Goal: Book appointment/travel/reservation

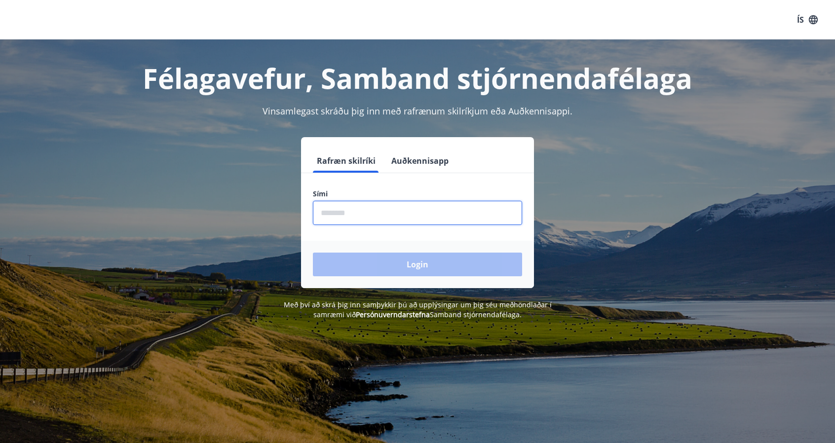
click at [358, 212] on input "phone" at bounding box center [417, 213] width 209 height 24
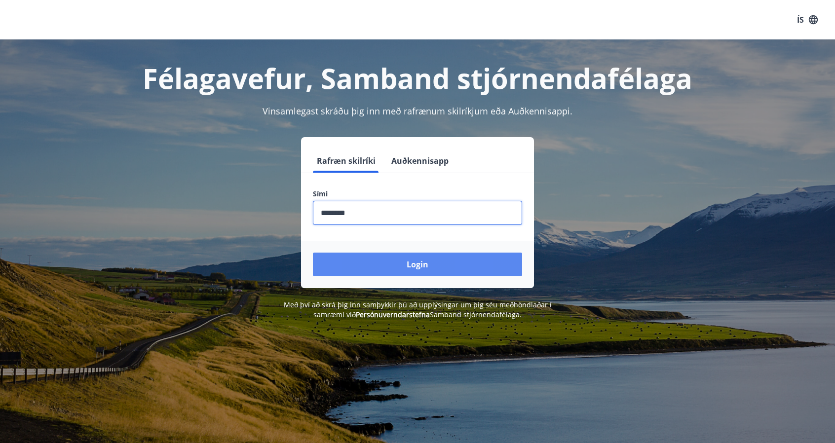
type input "********"
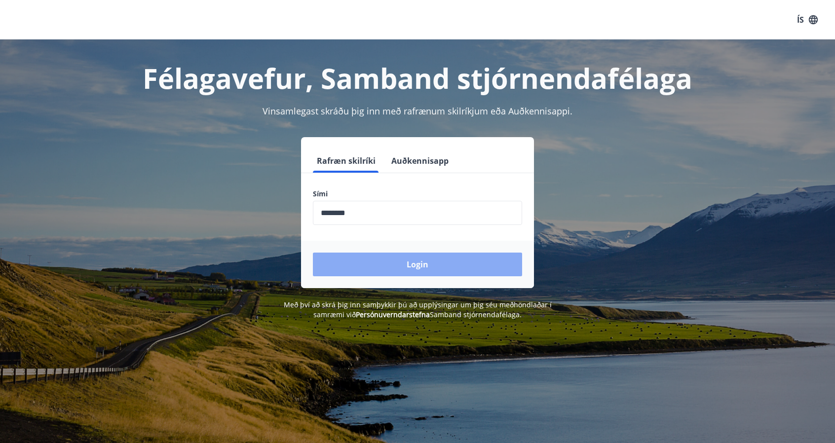
click at [386, 268] on button "Login" at bounding box center [417, 265] width 209 height 24
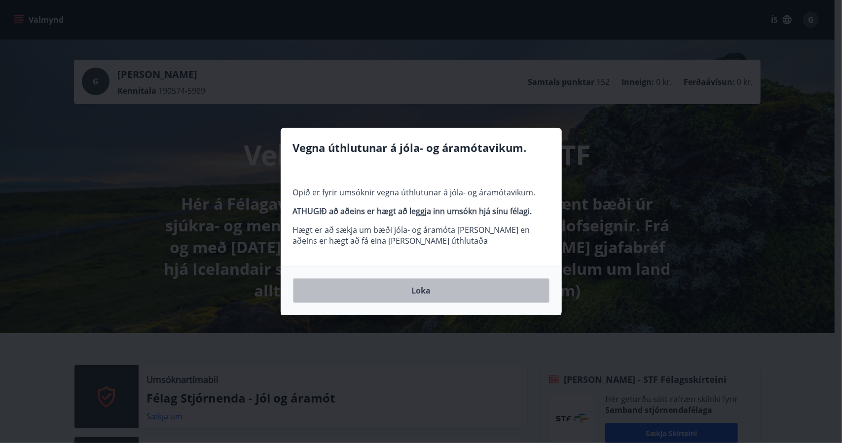
click at [416, 292] on button "Loka" at bounding box center [421, 290] width 257 height 25
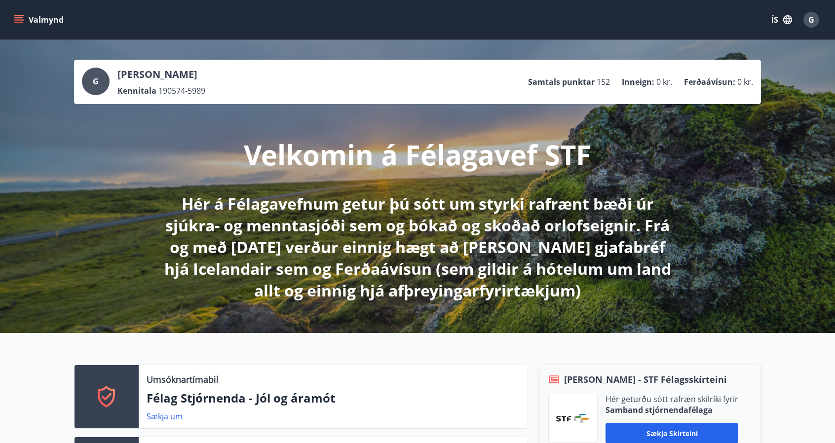
click at [23, 12] on button "Valmynd" at bounding box center [40, 20] width 56 height 18
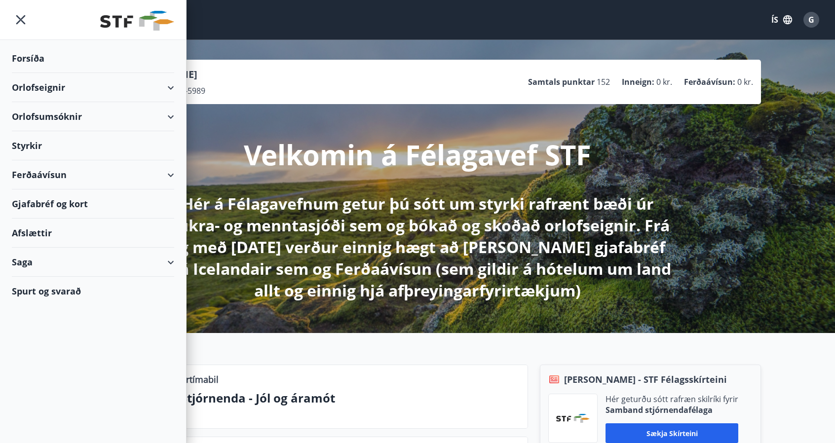
click at [52, 89] on div "Orlofseignir" at bounding box center [93, 87] width 162 height 29
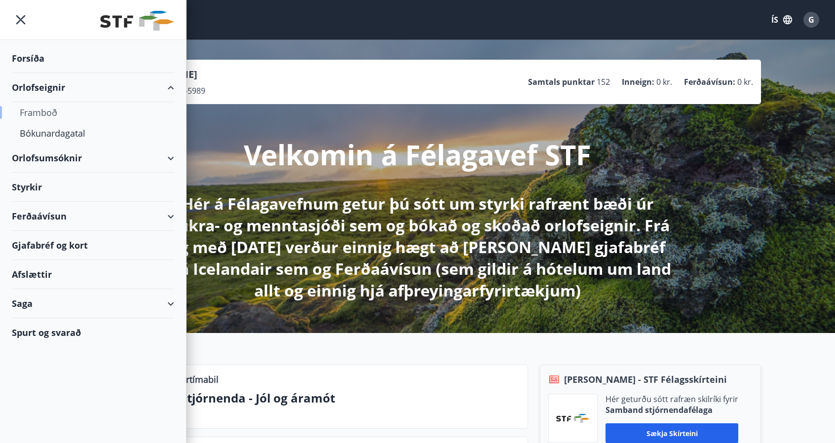
click at [42, 106] on div "Framboð" at bounding box center [93, 112] width 147 height 21
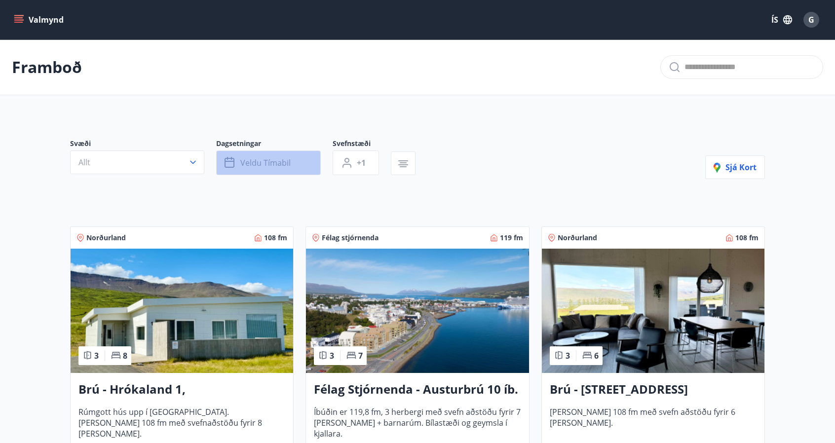
click at [258, 163] on span "Veldu tímabil" at bounding box center [265, 162] width 50 height 11
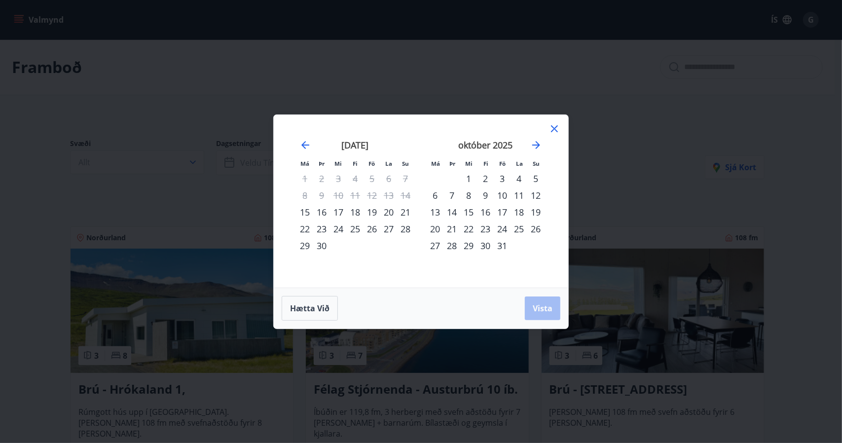
click at [555, 126] on icon at bounding box center [555, 129] width 12 height 12
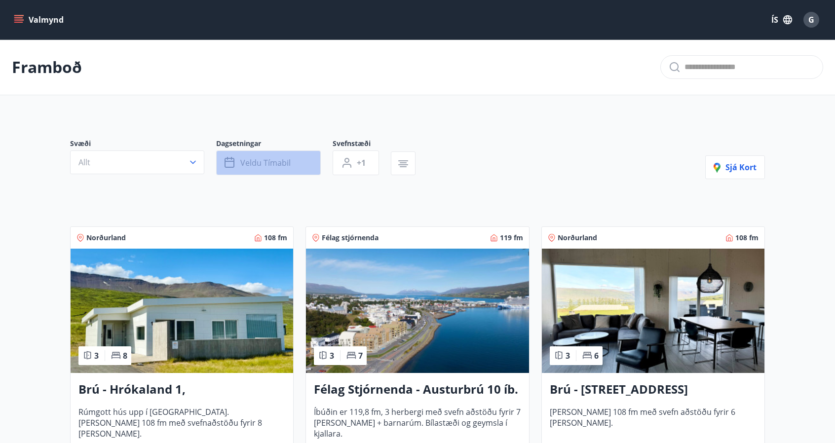
click at [302, 170] on button "Veldu tímabil" at bounding box center [268, 163] width 105 height 25
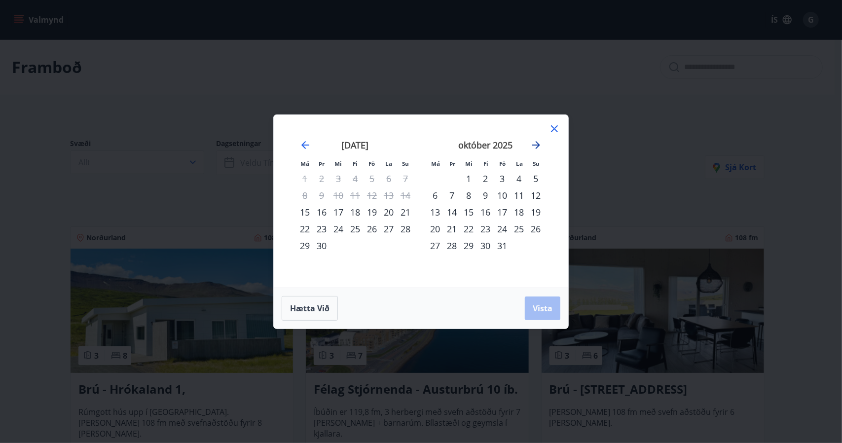
click at [536, 146] on icon "Move forward to switch to the next month." at bounding box center [536, 145] width 8 height 8
click at [502, 245] on div "28" at bounding box center [502, 245] width 17 height 17
click at [536, 245] on div "30" at bounding box center [536, 245] width 17 height 17
click at [537, 307] on span "Vista" at bounding box center [543, 308] width 20 height 11
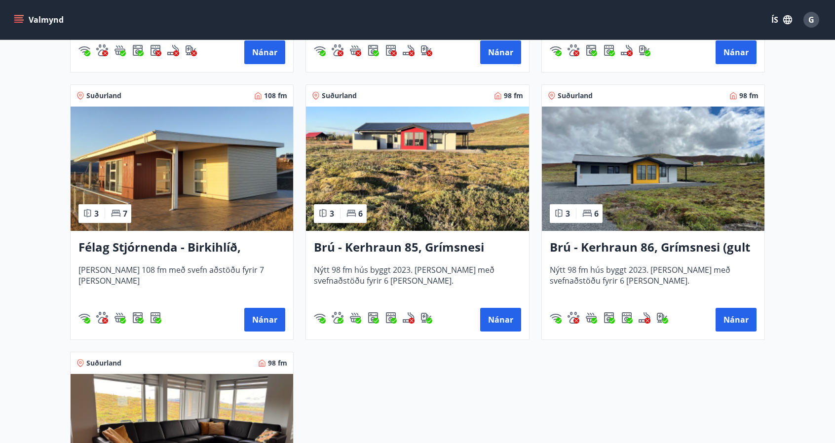
scroll to position [1480, 0]
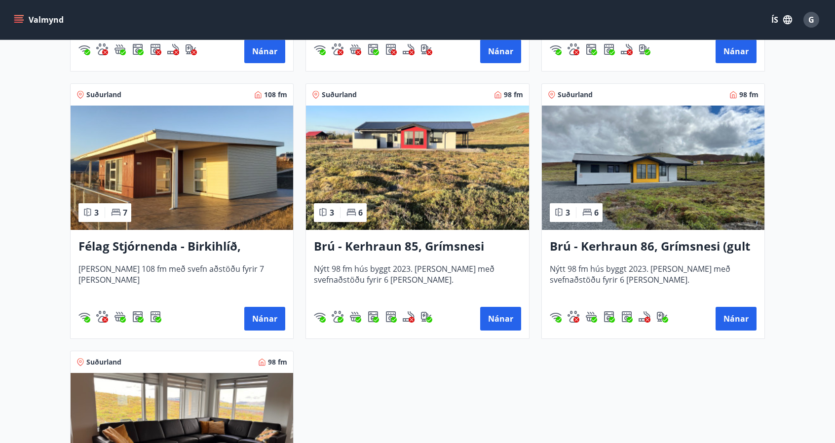
click at [442, 248] on h3 "Brú - Kerhraun 85, Grímsnesi (rautt hús) (gæludýr velkomin)" at bounding box center [417, 247] width 207 height 18
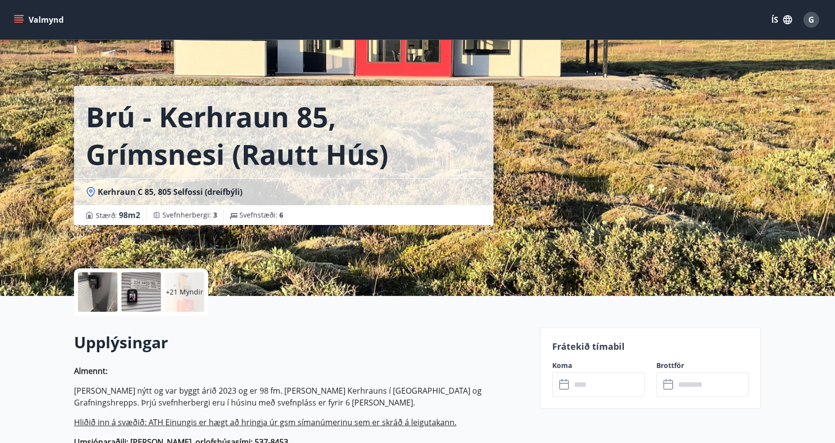
click at [186, 289] on p "+21 Myndir" at bounding box center [185, 292] width 38 height 10
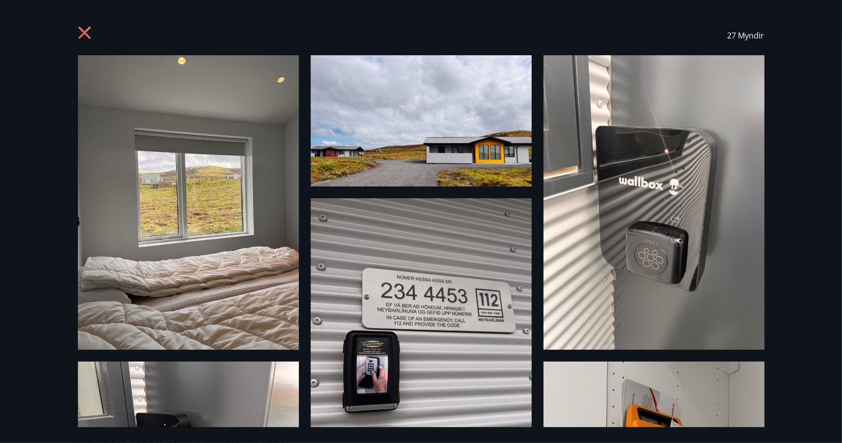
click at [198, 167] on img at bounding box center [188, 202] width 221 height 295
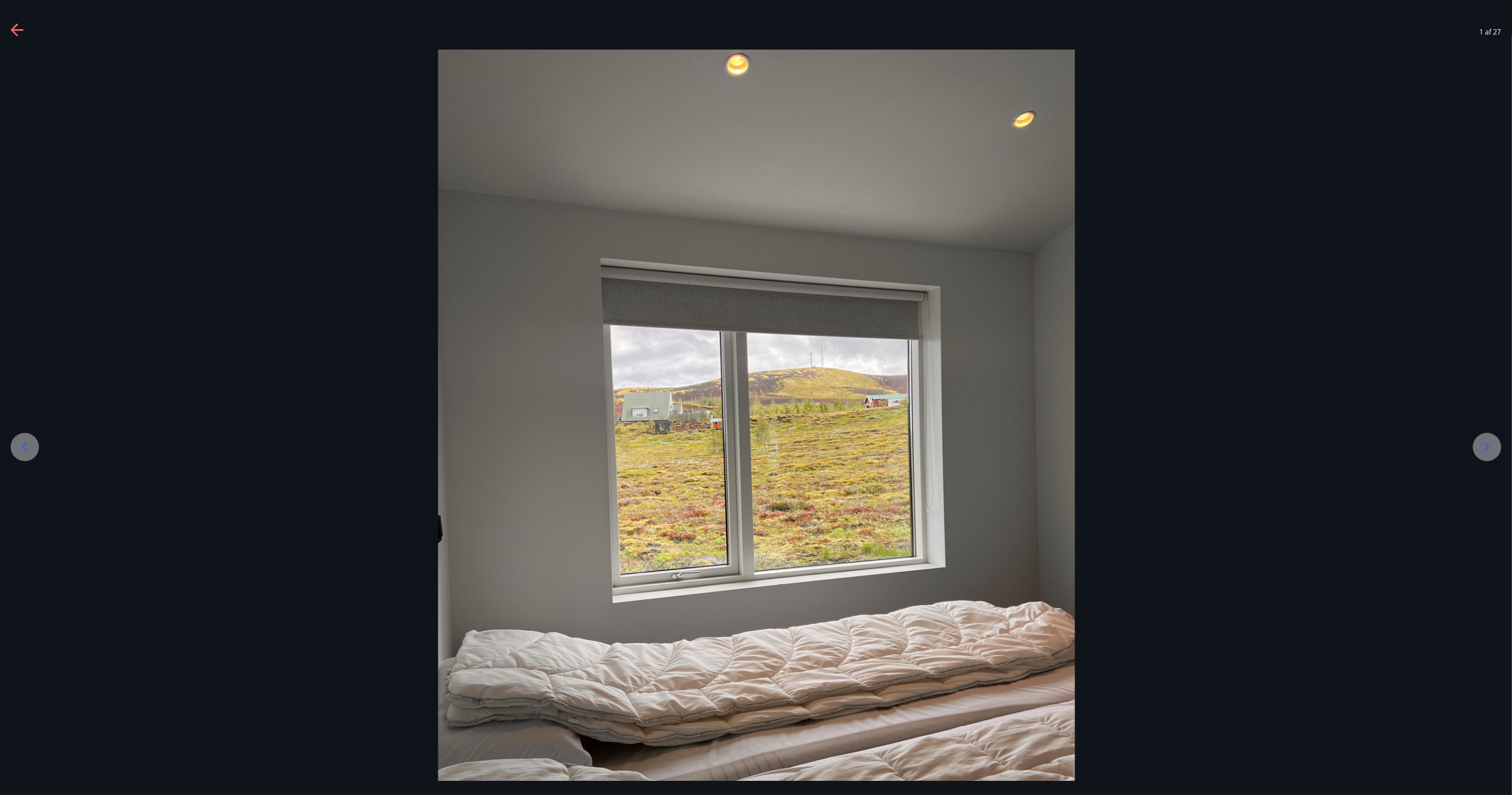
drag, startPoint x: 688, startPoint y: 1, endPoint x: 1169, endPoint y: 71, distance: 486.1
click at [756, 71] on div at bounding box center [756, 474] width 1512 height 849
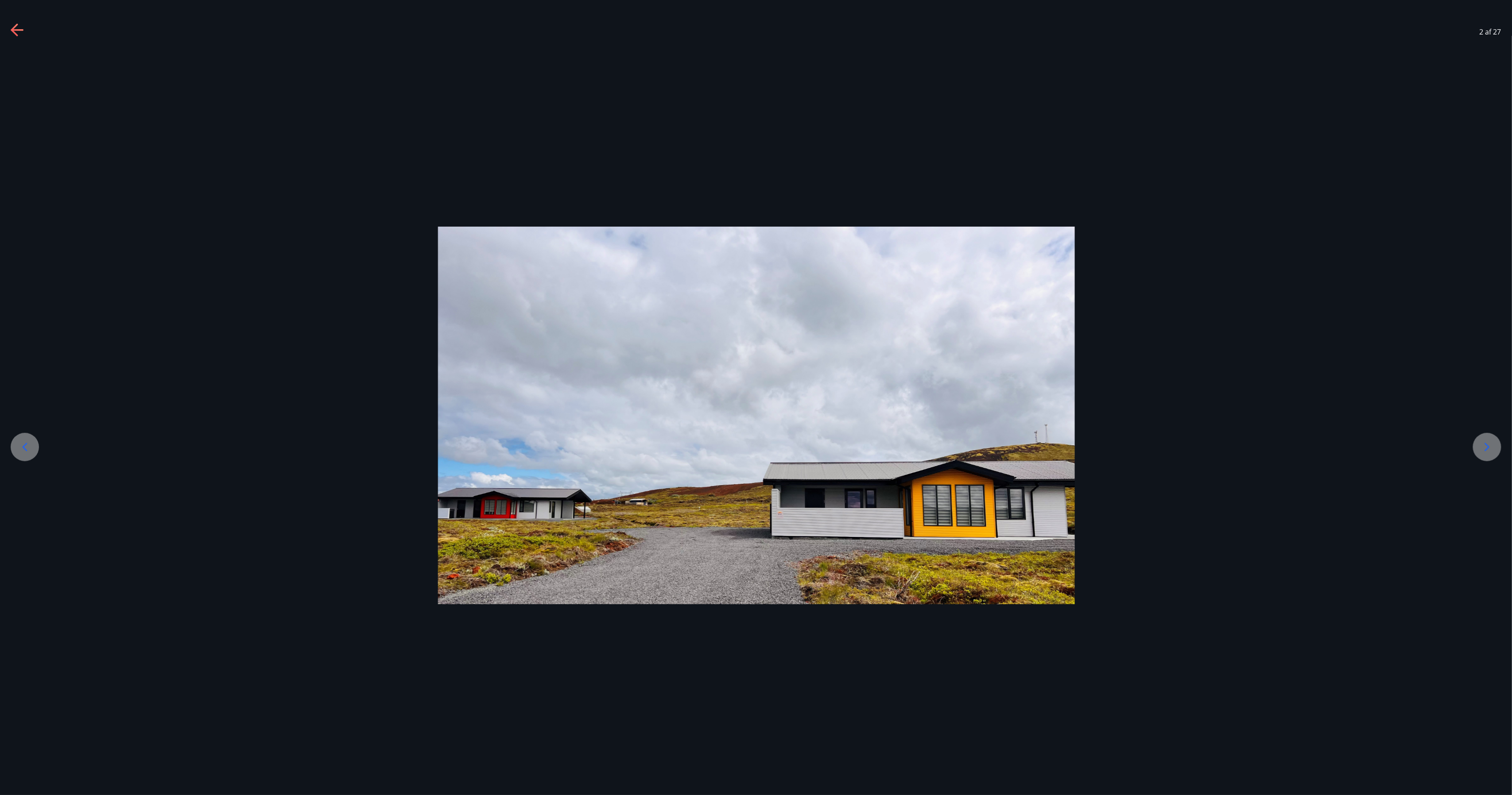
click at [756, 398] on div at bounding box center [756, 415] width 1512 height 378
click at [756, 398] on icon at bounding box center [1487, 447] width 14 height 14
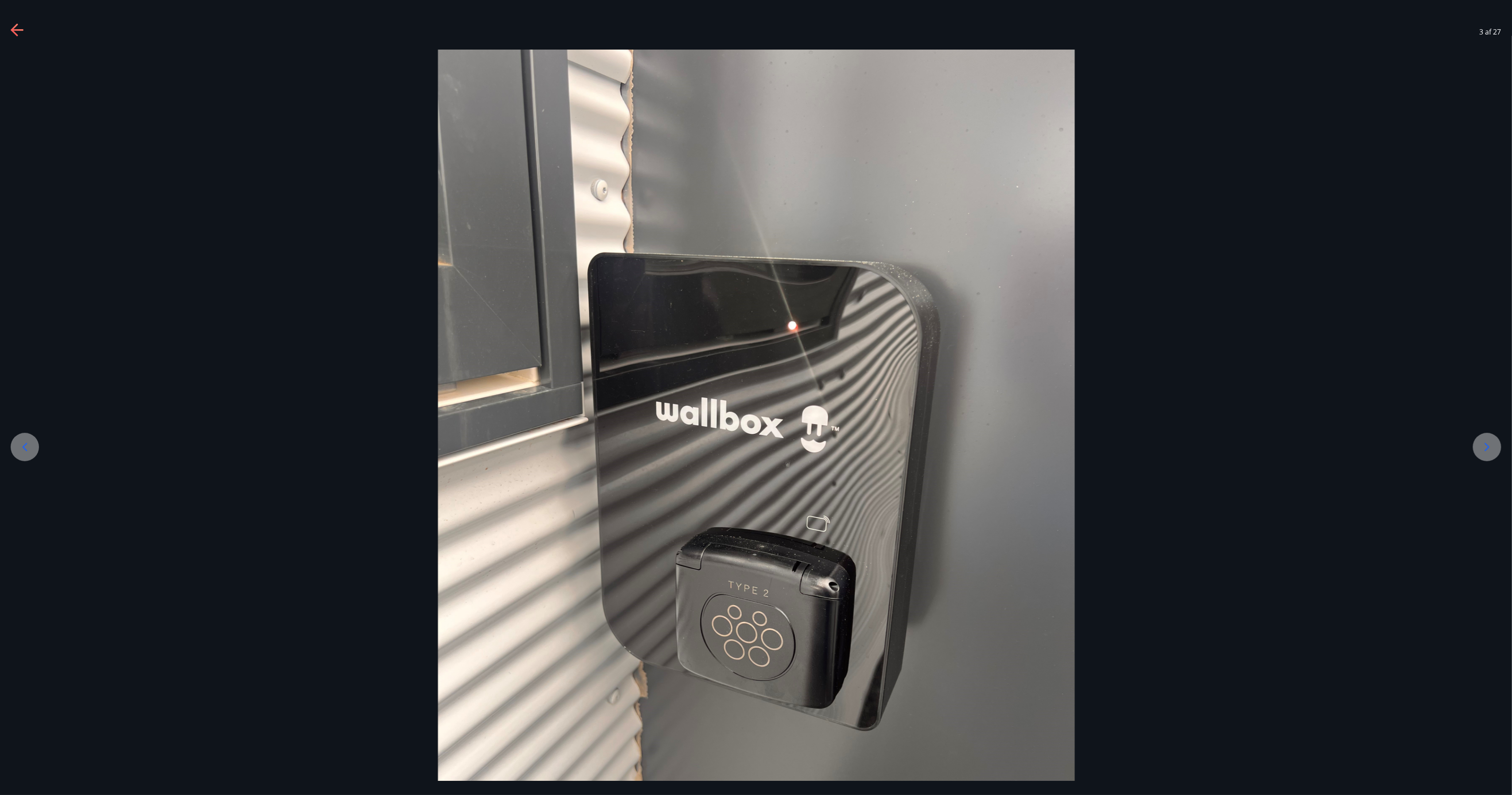
click at [756, 398] on icon at bounding box center [1487, 447] width 14 height 14
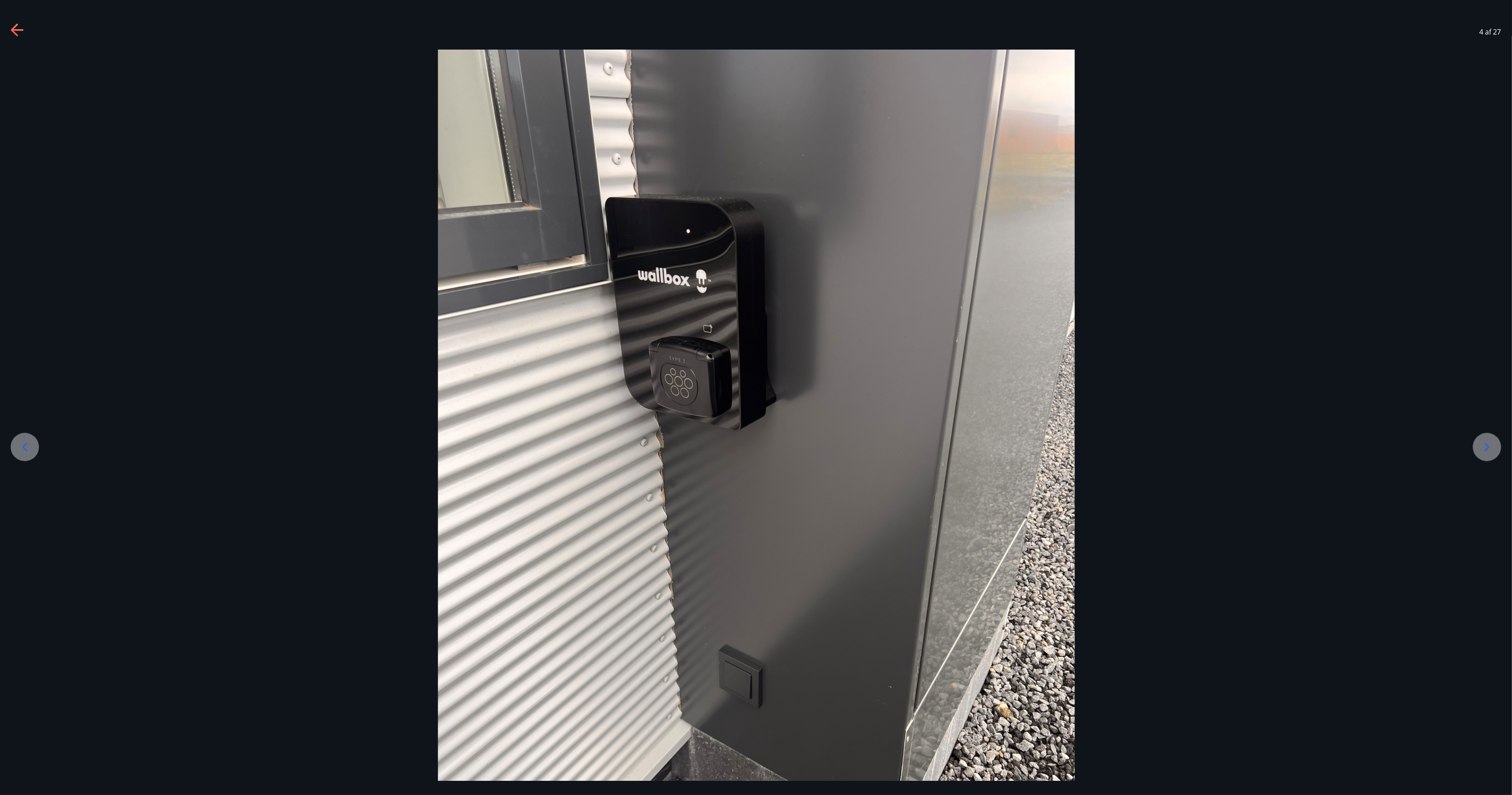
click at [756, 398] on icon at bounding box center [1487, 447] width 14 height 14
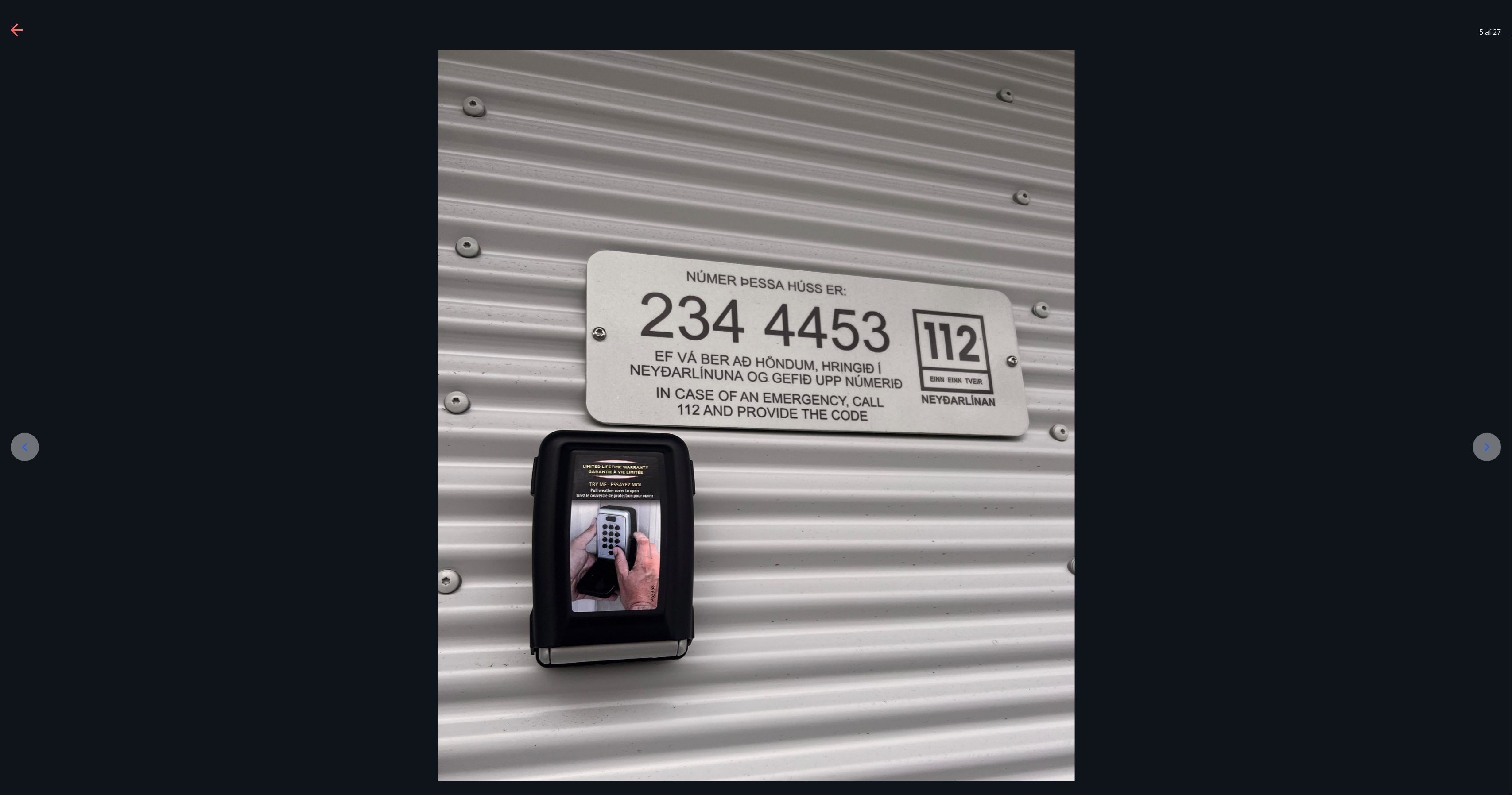
click at [756, 398] on icon at bounding box center [1487, 447] width 14 height 14
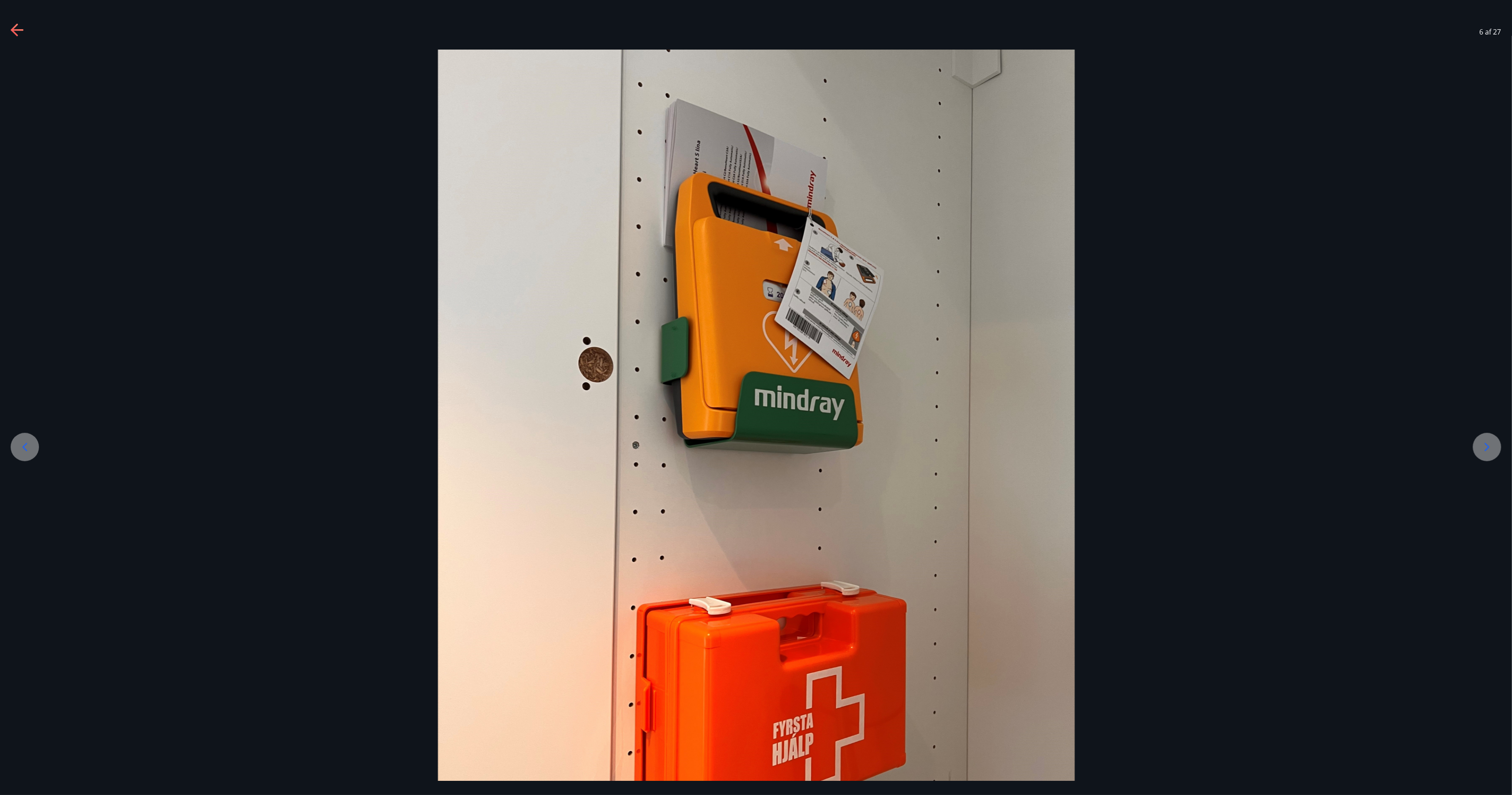
click at [756, 398] on icon at bounding box center [1487, 447] width 14 height 14
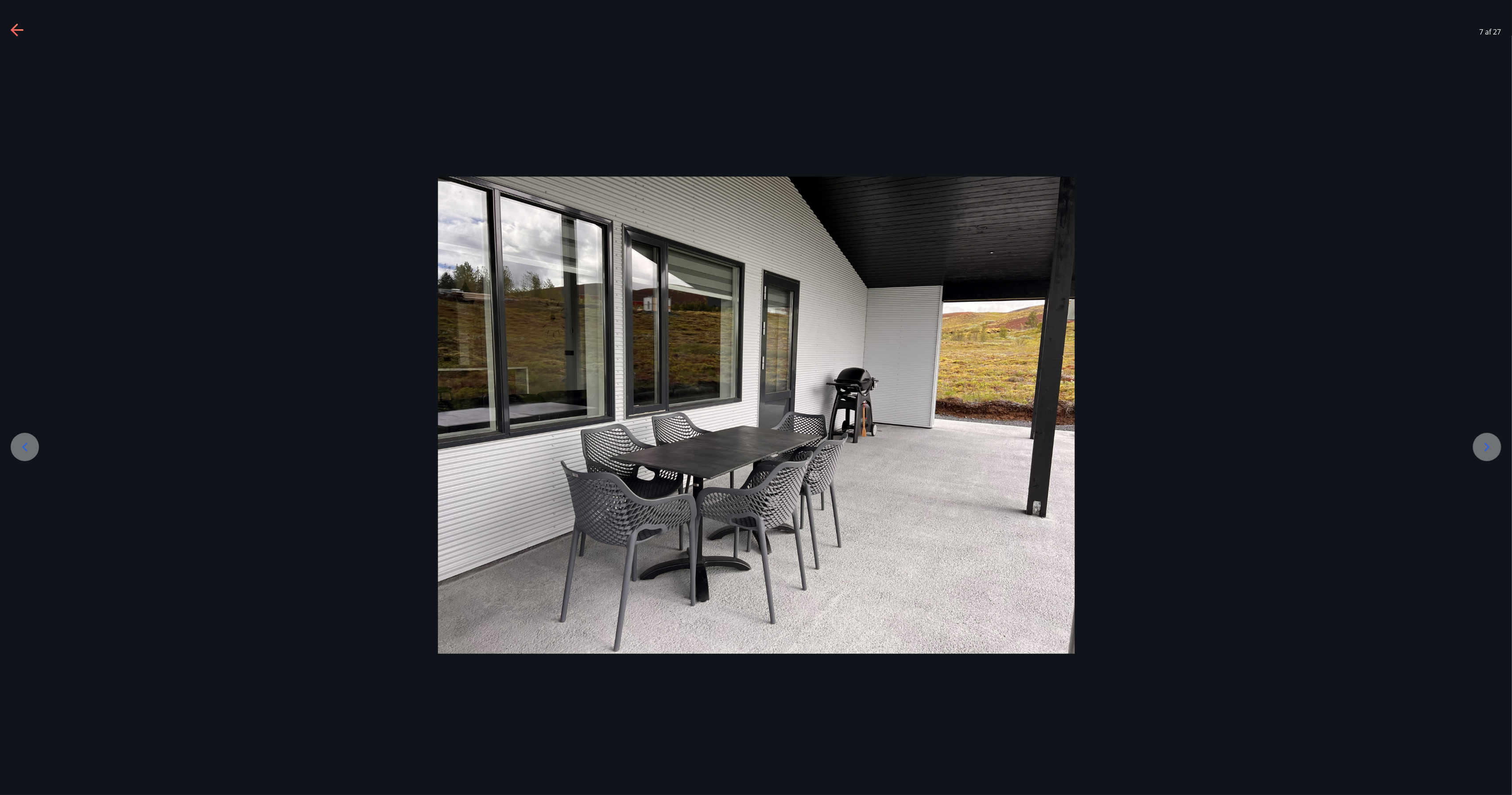
click at [756, 398] on icon at bounding box center [1487, 447] width 14 height 14
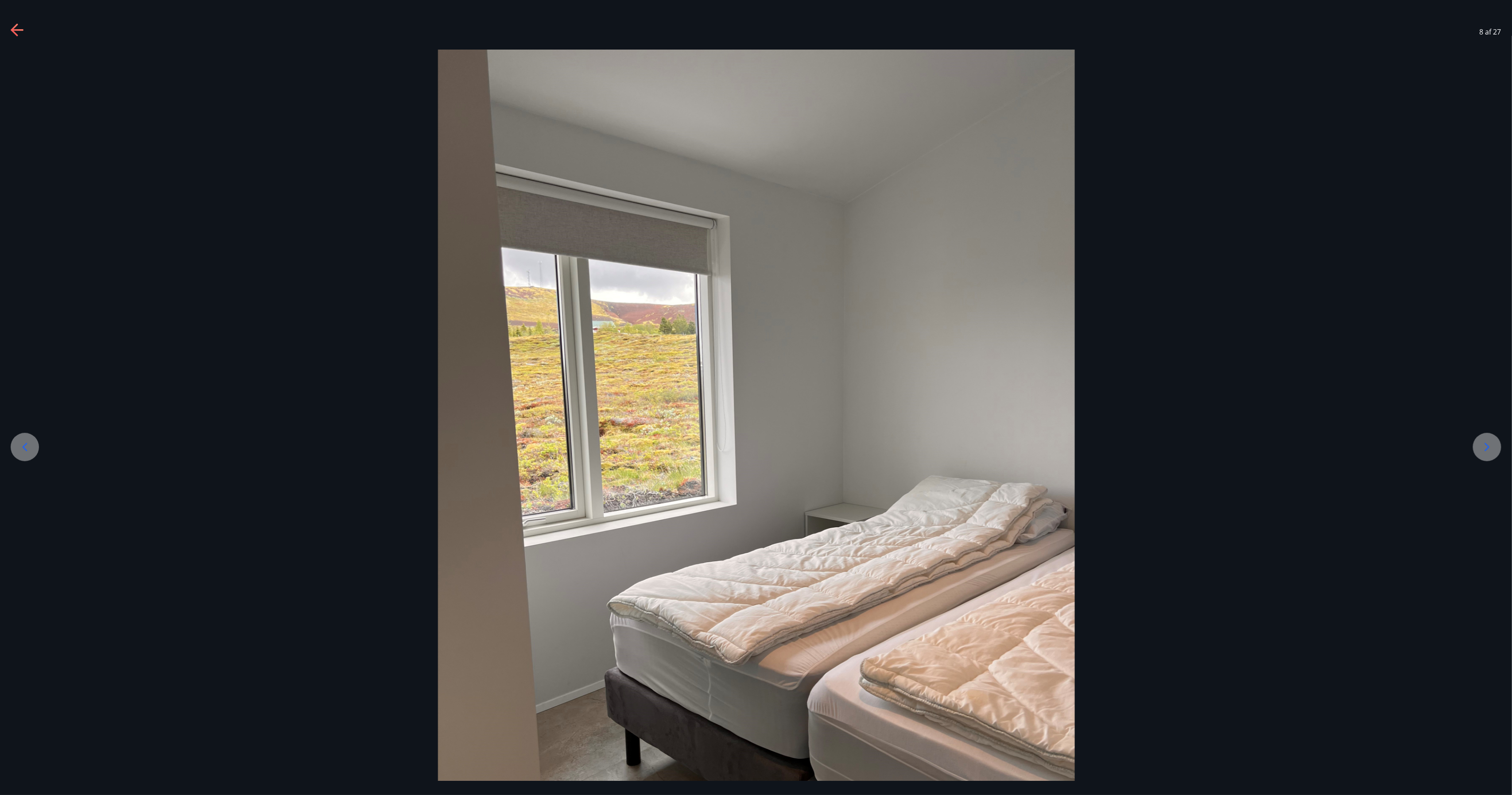
click at [756, 398] on icon at bounding box center [1487, 447] width 14 height 14
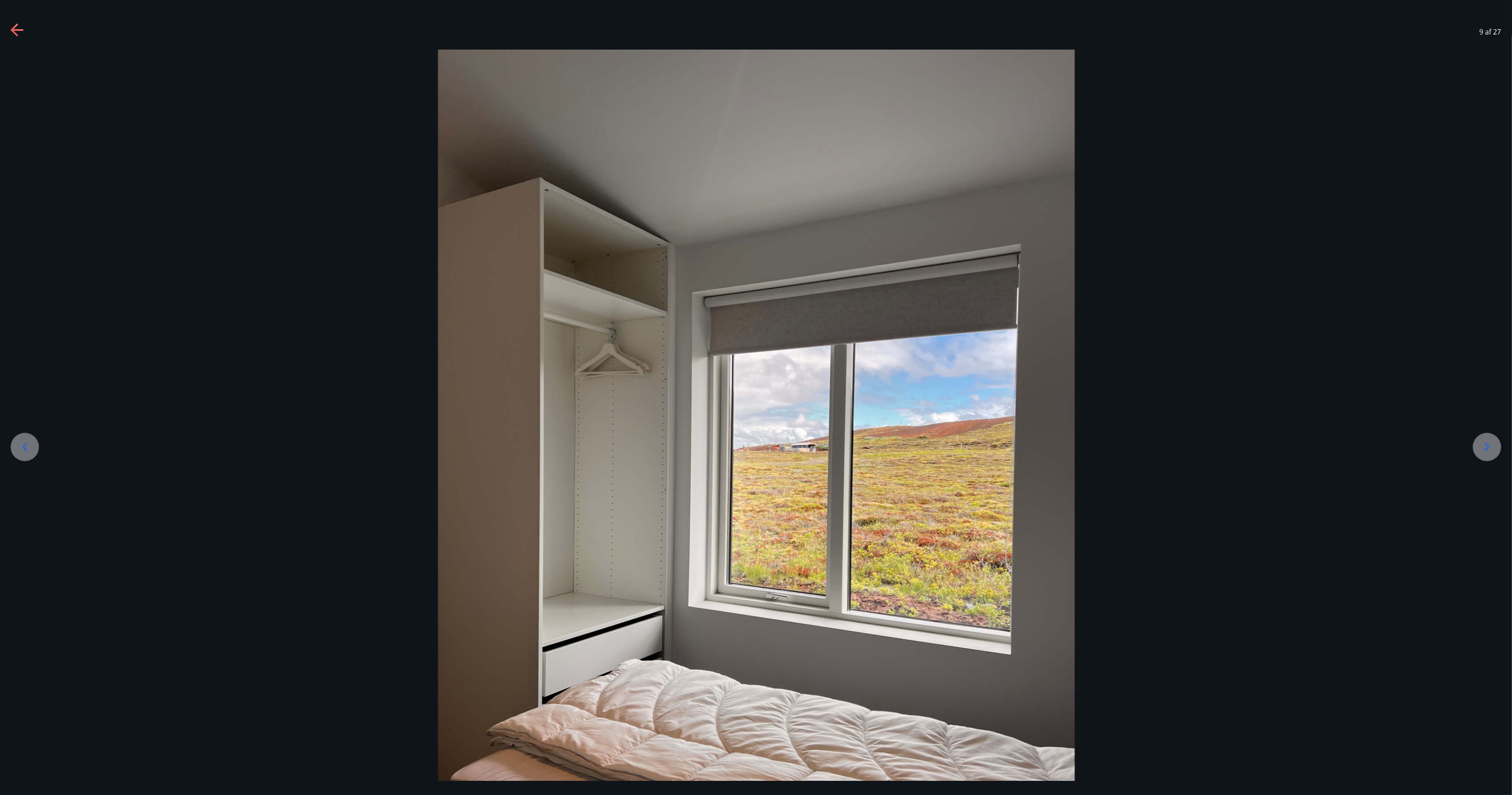
click at [756, 398] on icon at bounding box center [1487, 447] width 14 height 14
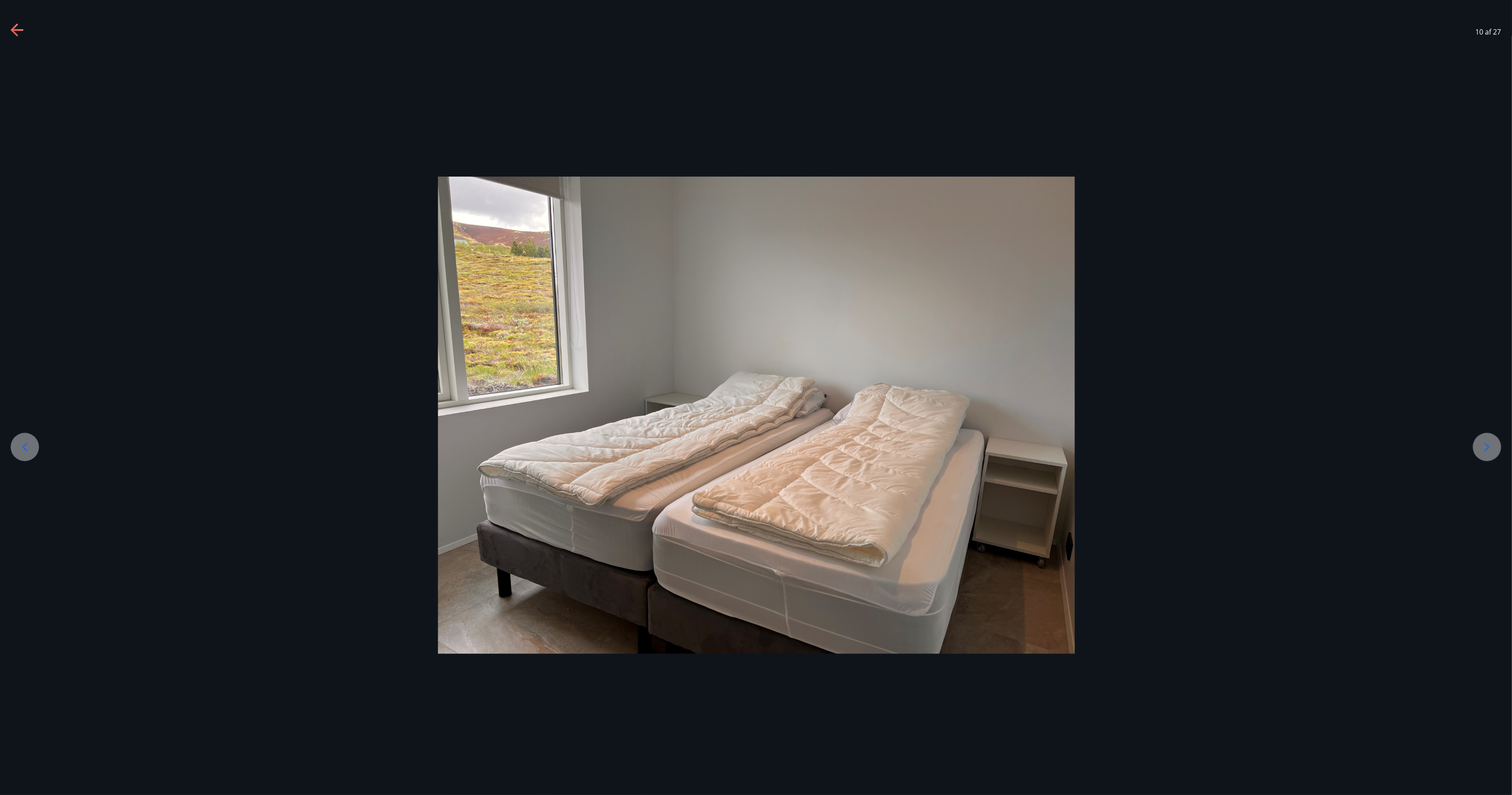
click at [756, 398] on icon at bounding box center [1487, 447] width 14 height 14
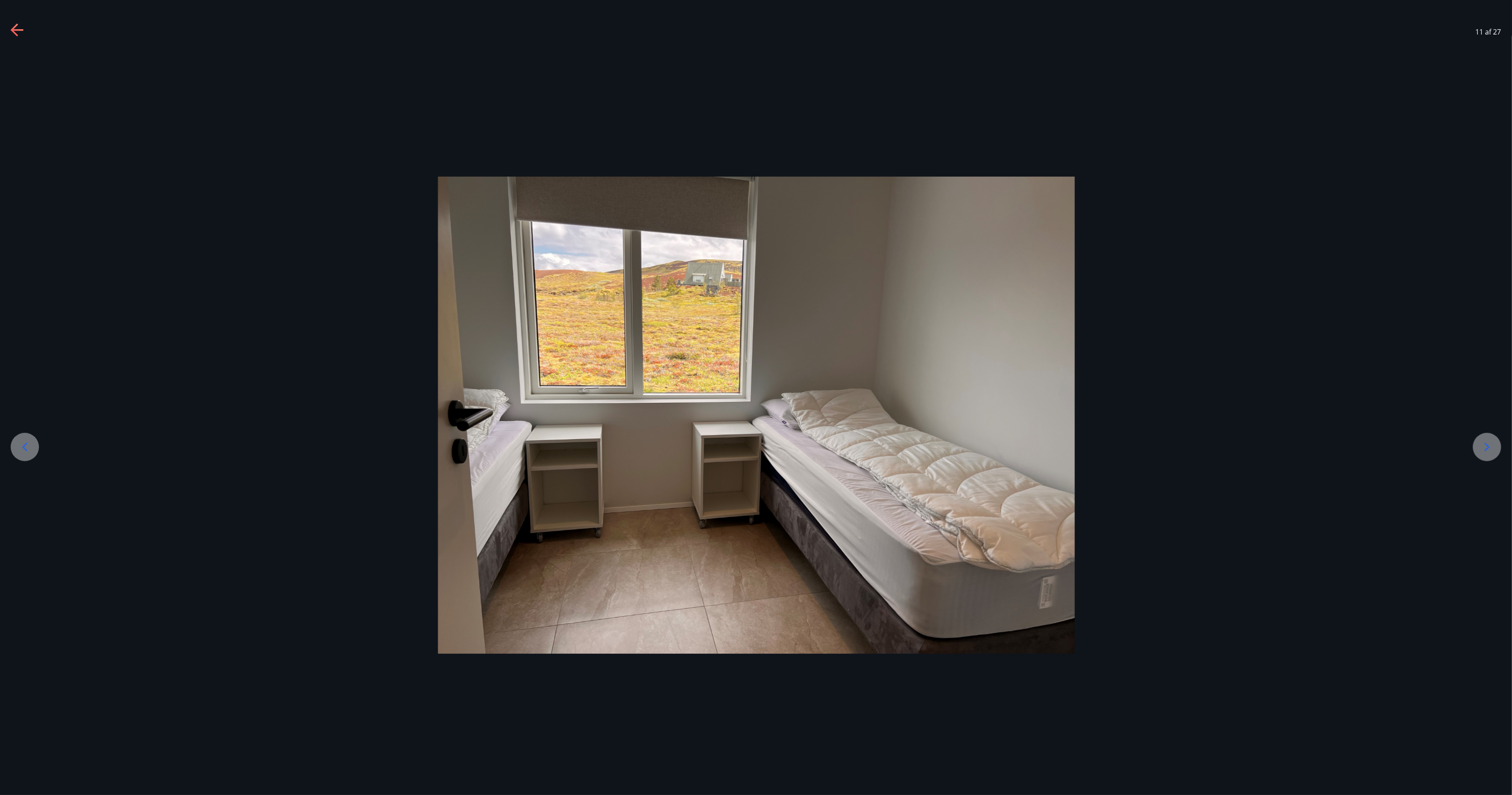
click at [756, 398] on icon at bounding box center [1487, 447] width 14 height 14
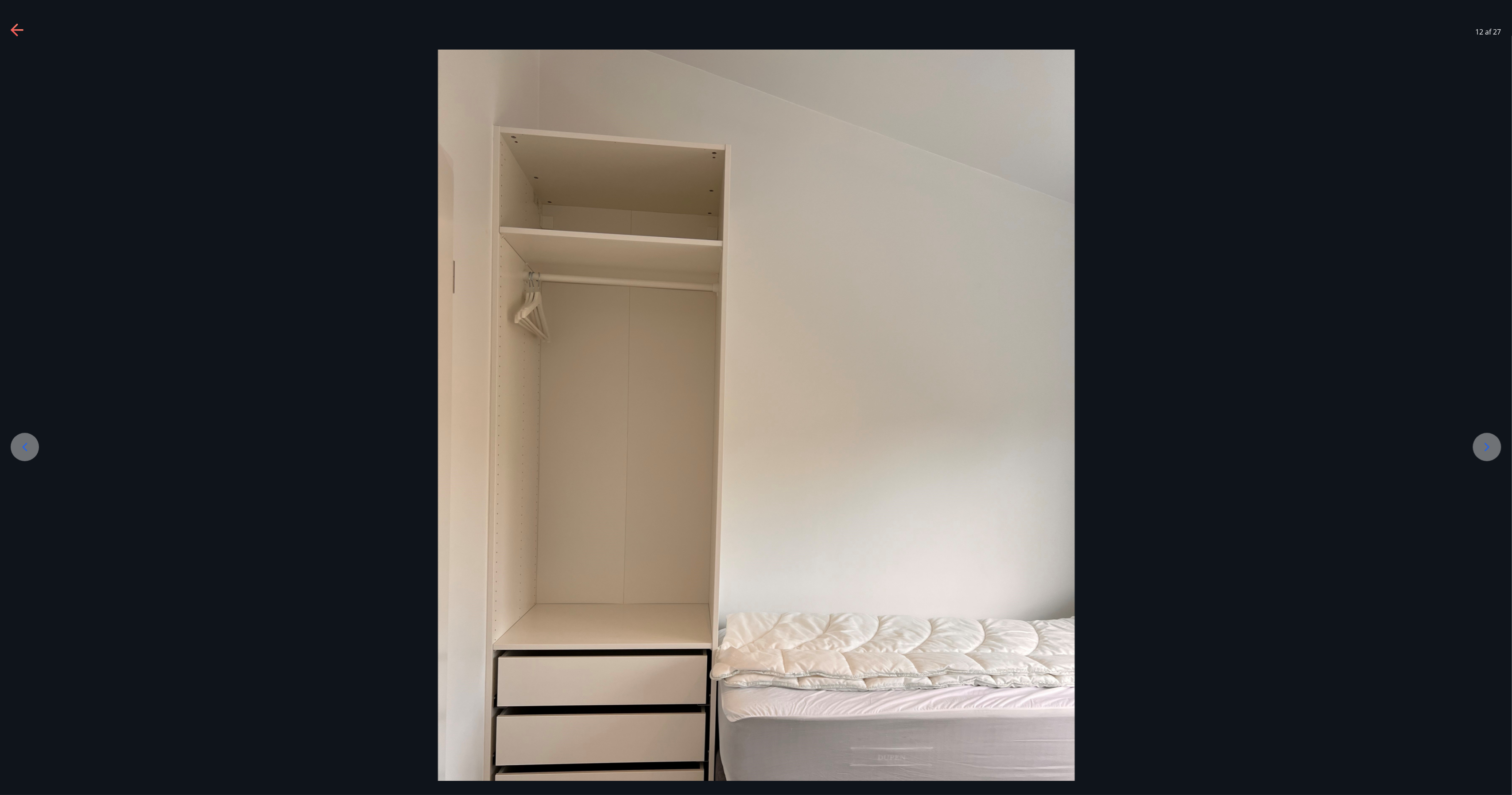
click at [756, 398] on icon at bounding box center [1487, 447] width 14 height 14
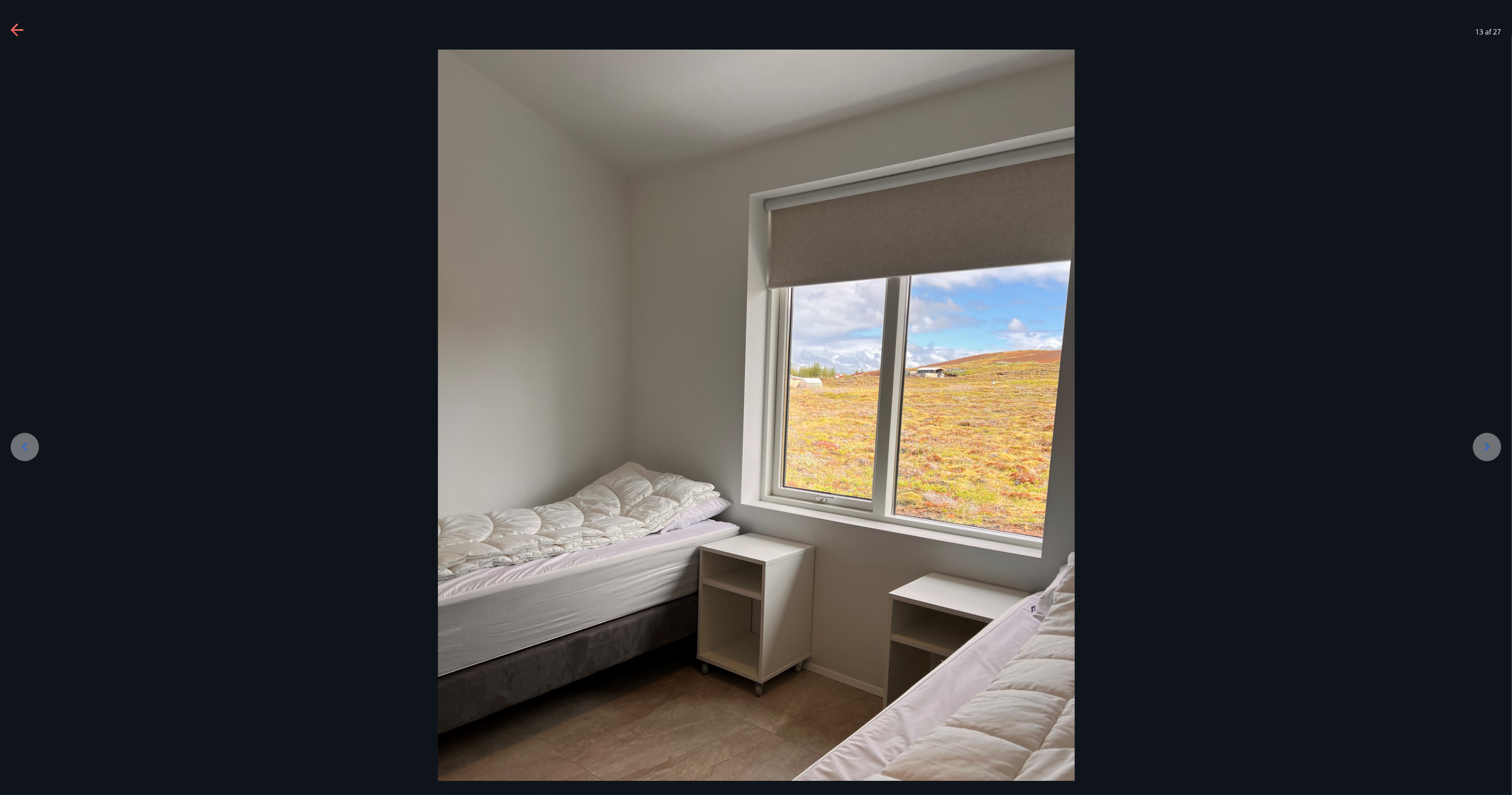
click at [756, 398] on icon at bounding box center [1487, 447] width 14 height 14
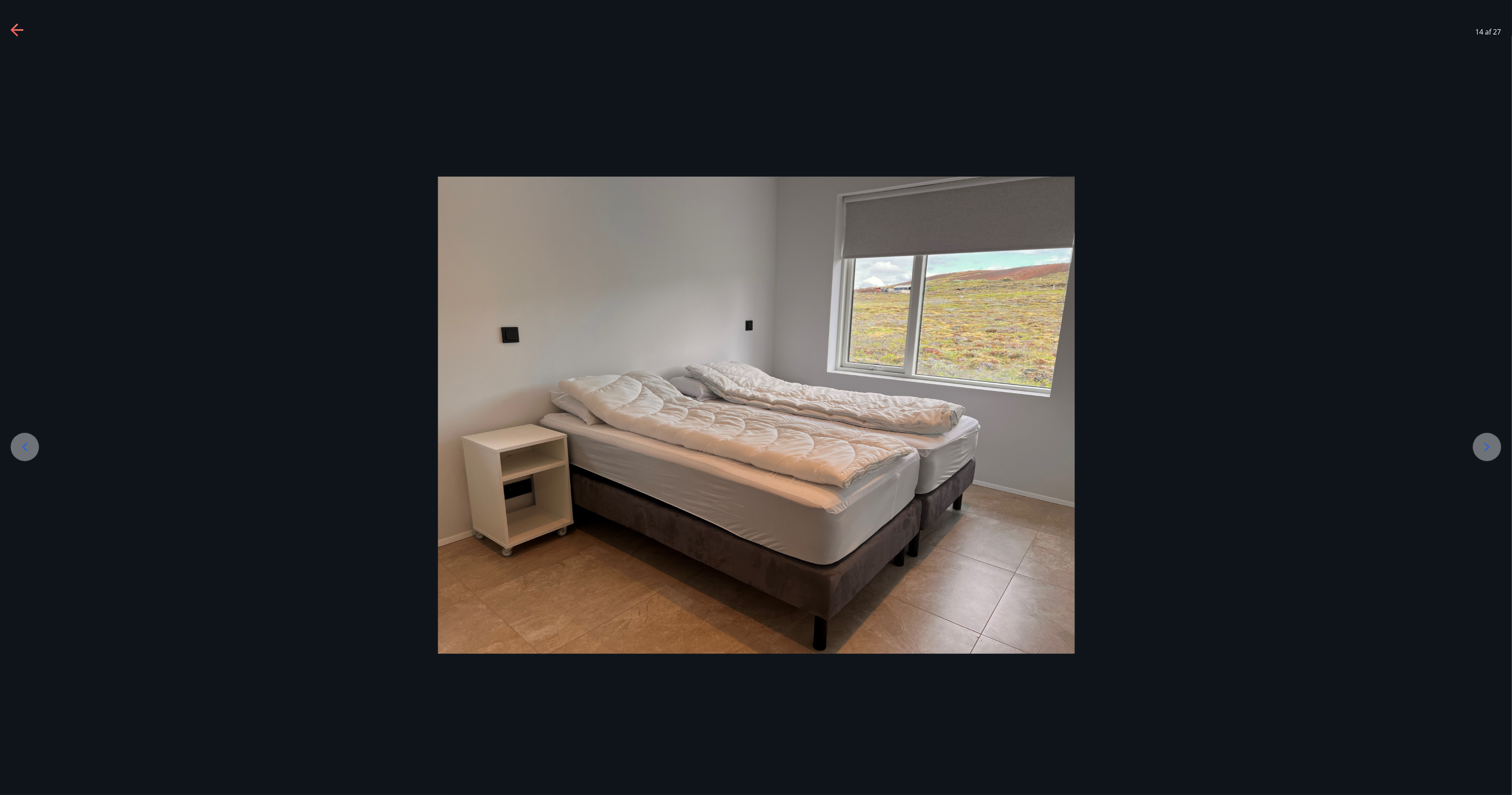
click at [756, 398] on icon at bounding box center [1487, 447] width 14 height 14
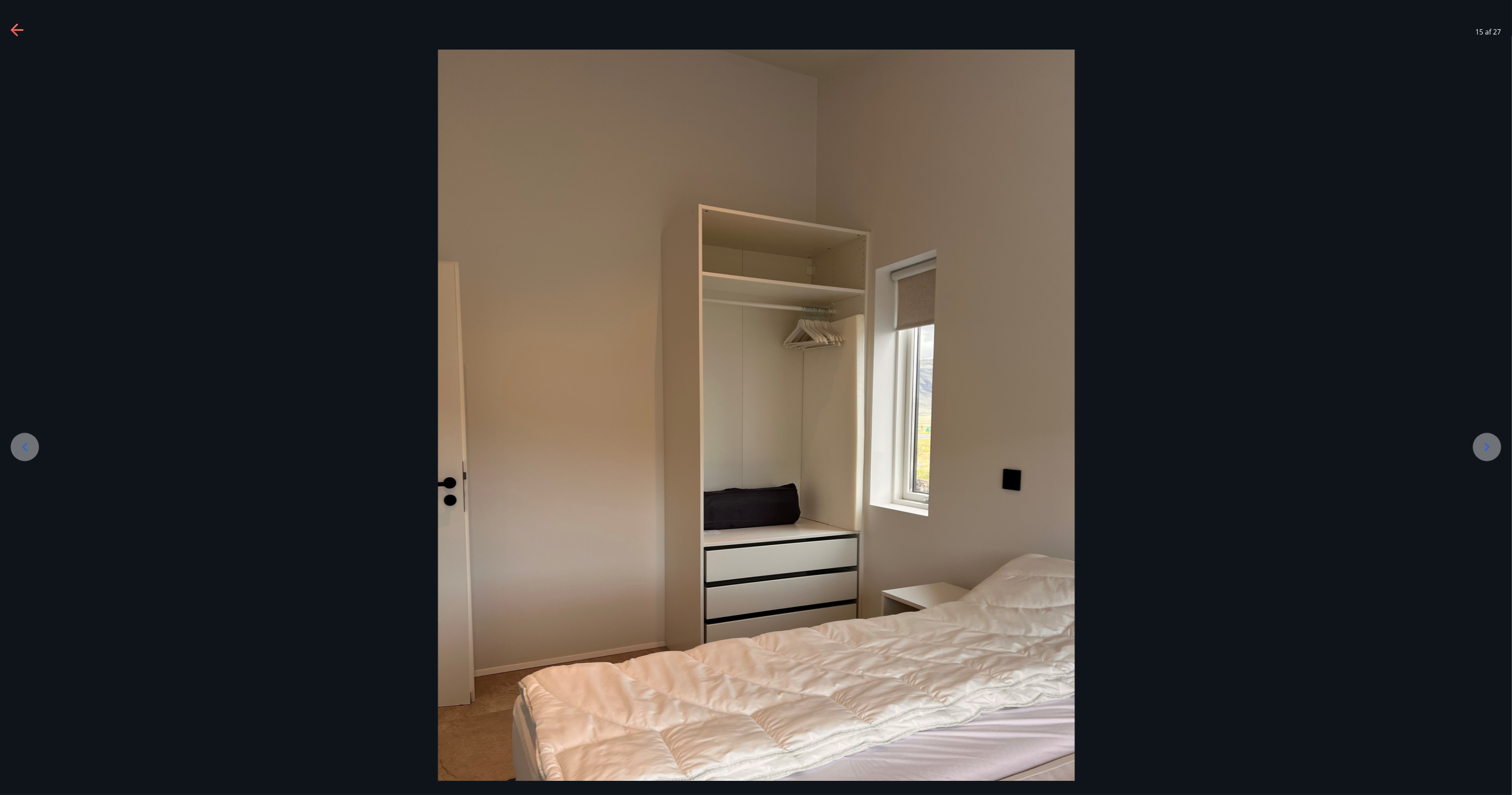
click at [756, 398] on icon at bounding box center [1487, 447] width 14 height 14
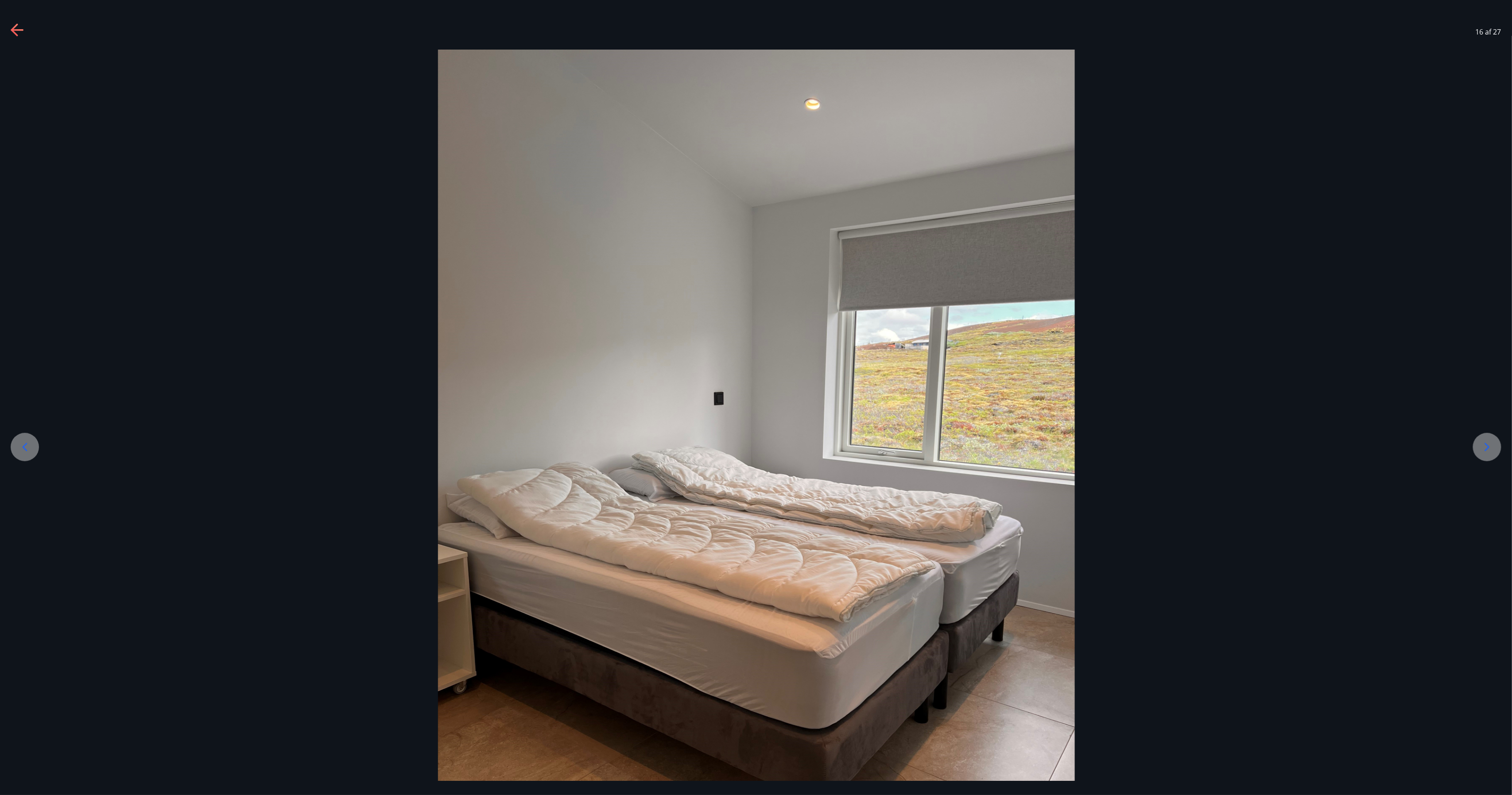
click at [756, 398] on icon at bounding box center [1487, 447] width 14 height 14
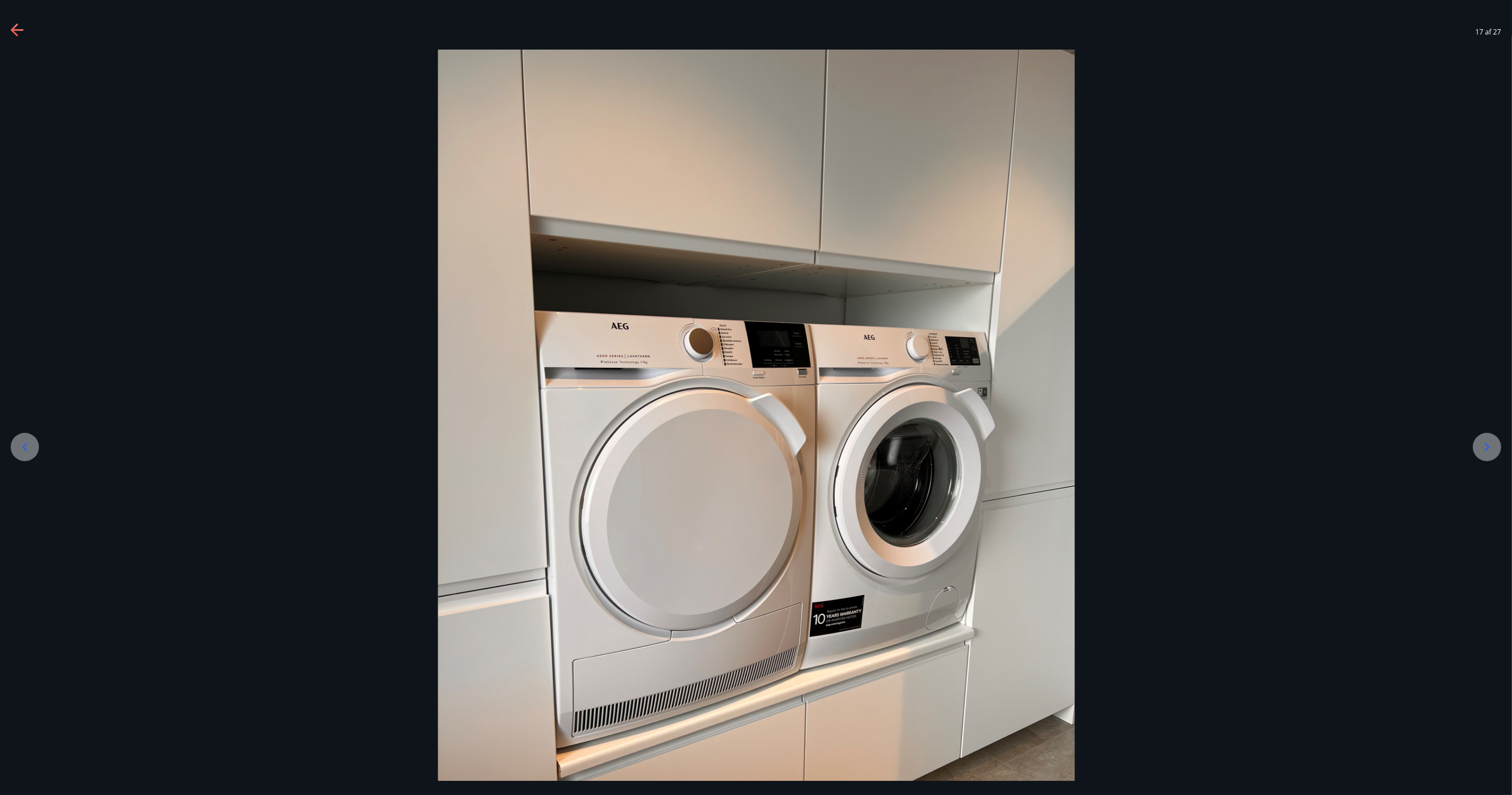
click at [756, 398] on icon at bounding box center [1487, 447] width 14 height 14
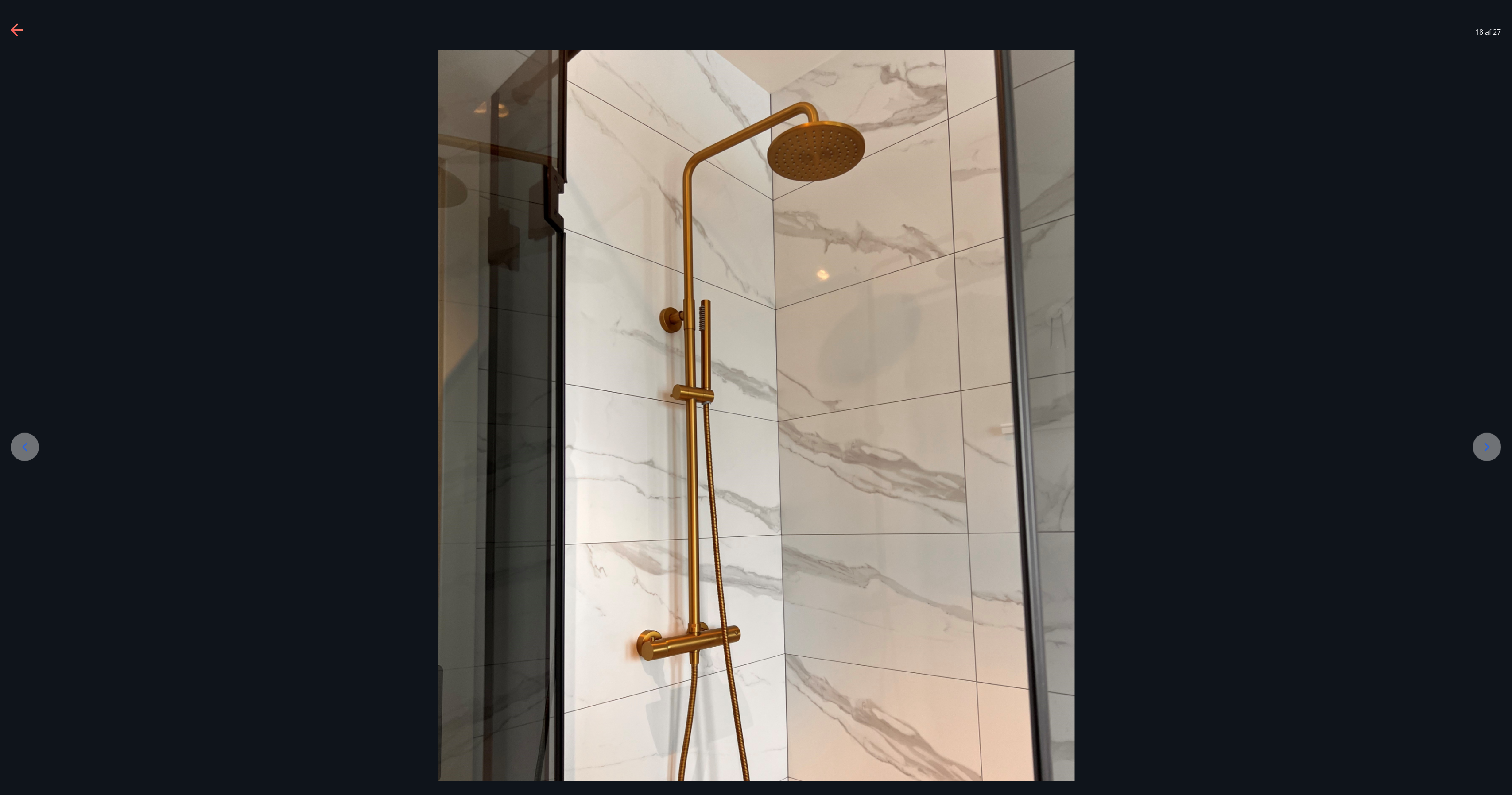
click at [756, 398] on icon at bounding box center [1487, 447] width 14 height 14
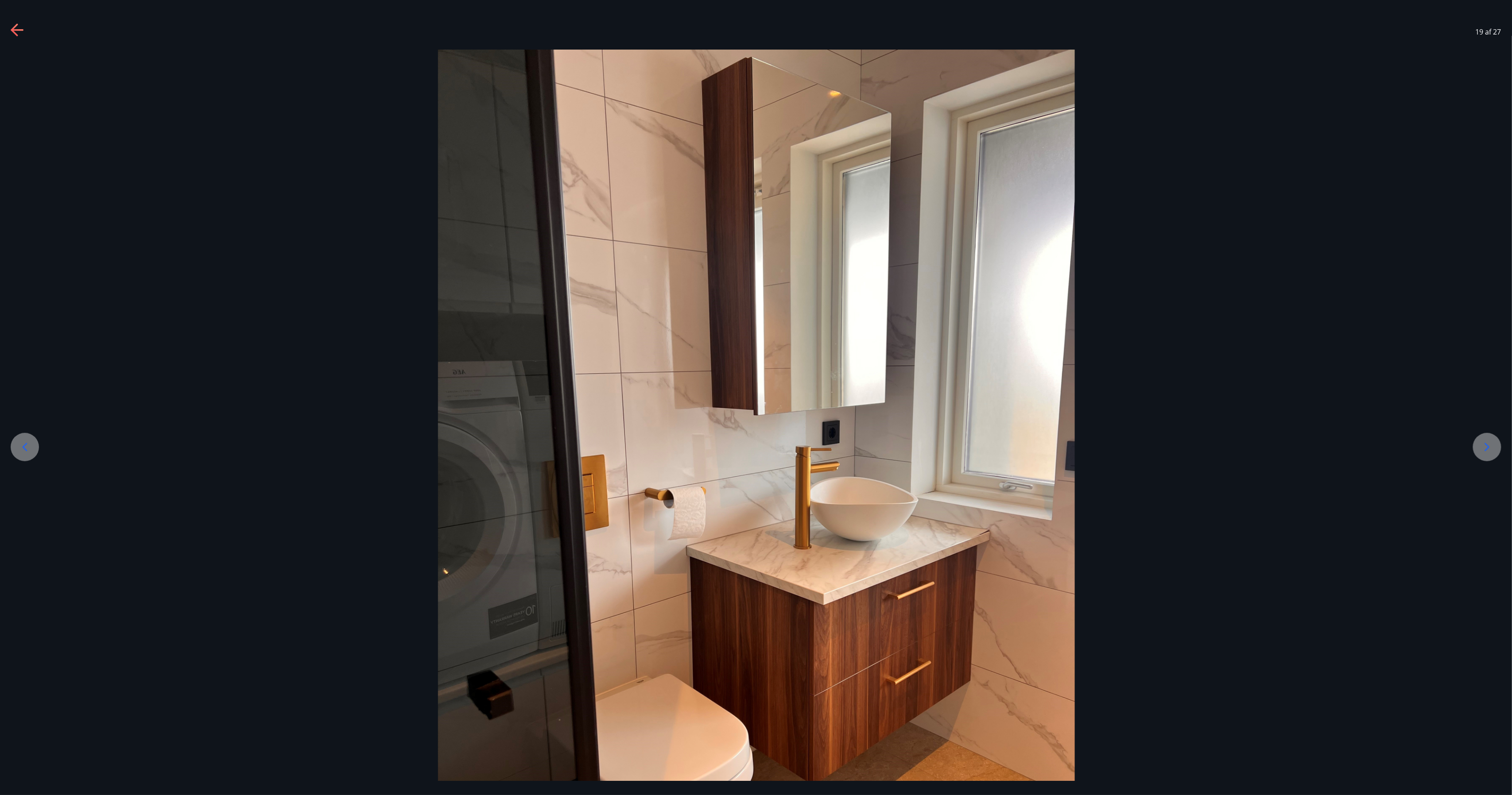
click at [756, 398] on icon at bounding box center [1487, 447] width 14 height 14
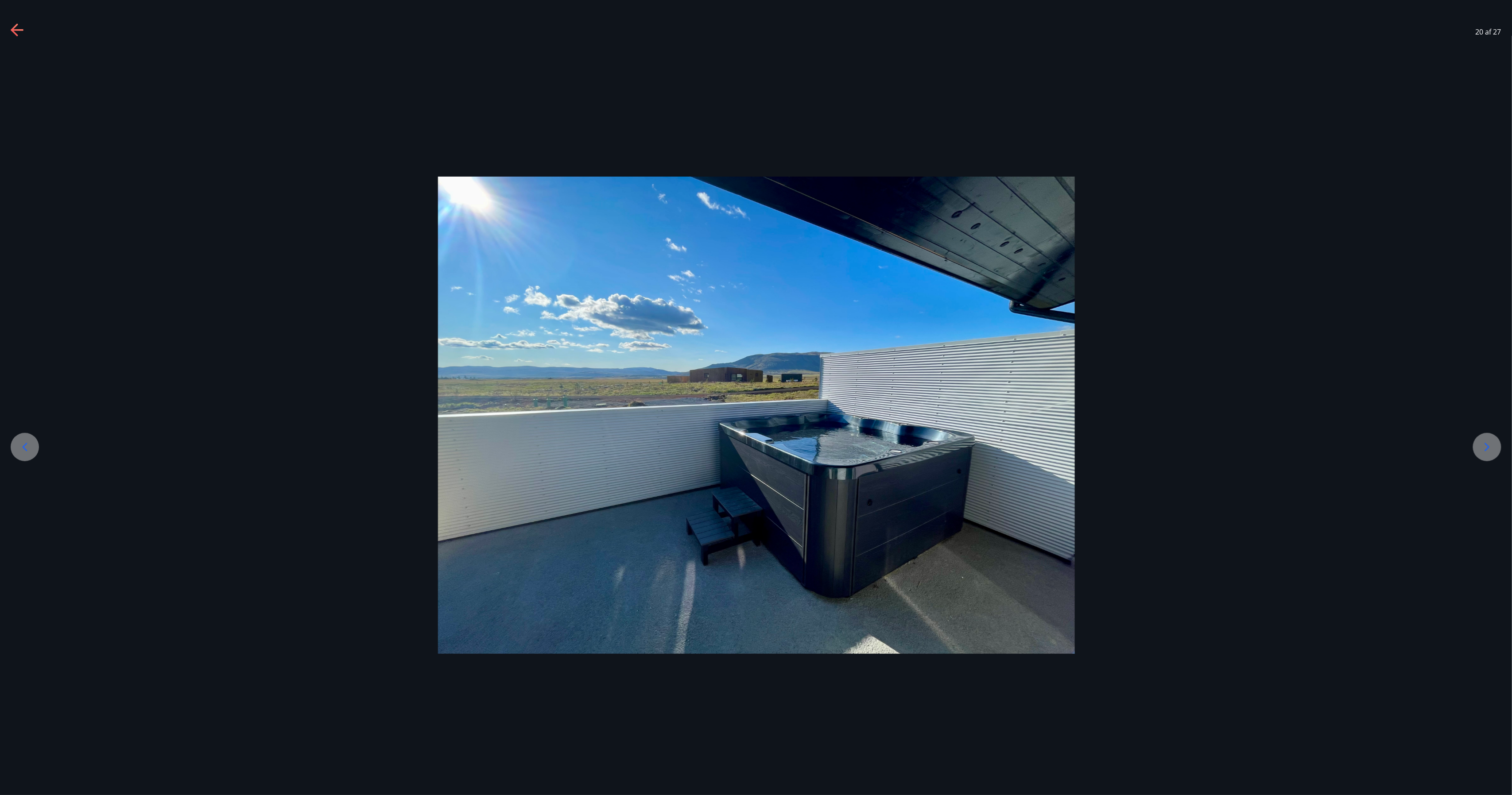
click at [756, 398] on icon at bounding box center [1487, 447] width 14 height 14
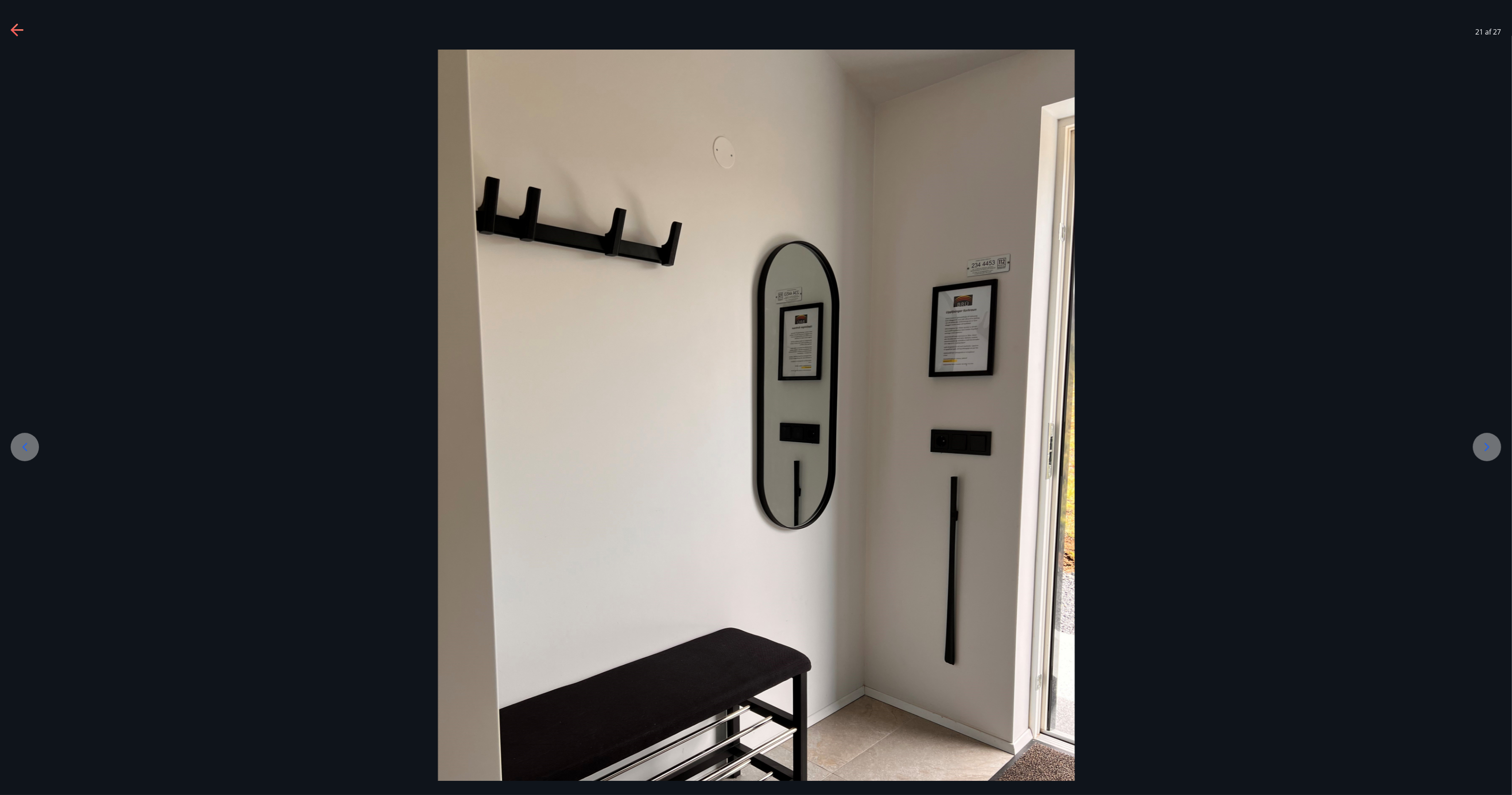
click at [756, 398] on icon at bounding box center [1487, 447] width 14 height 14
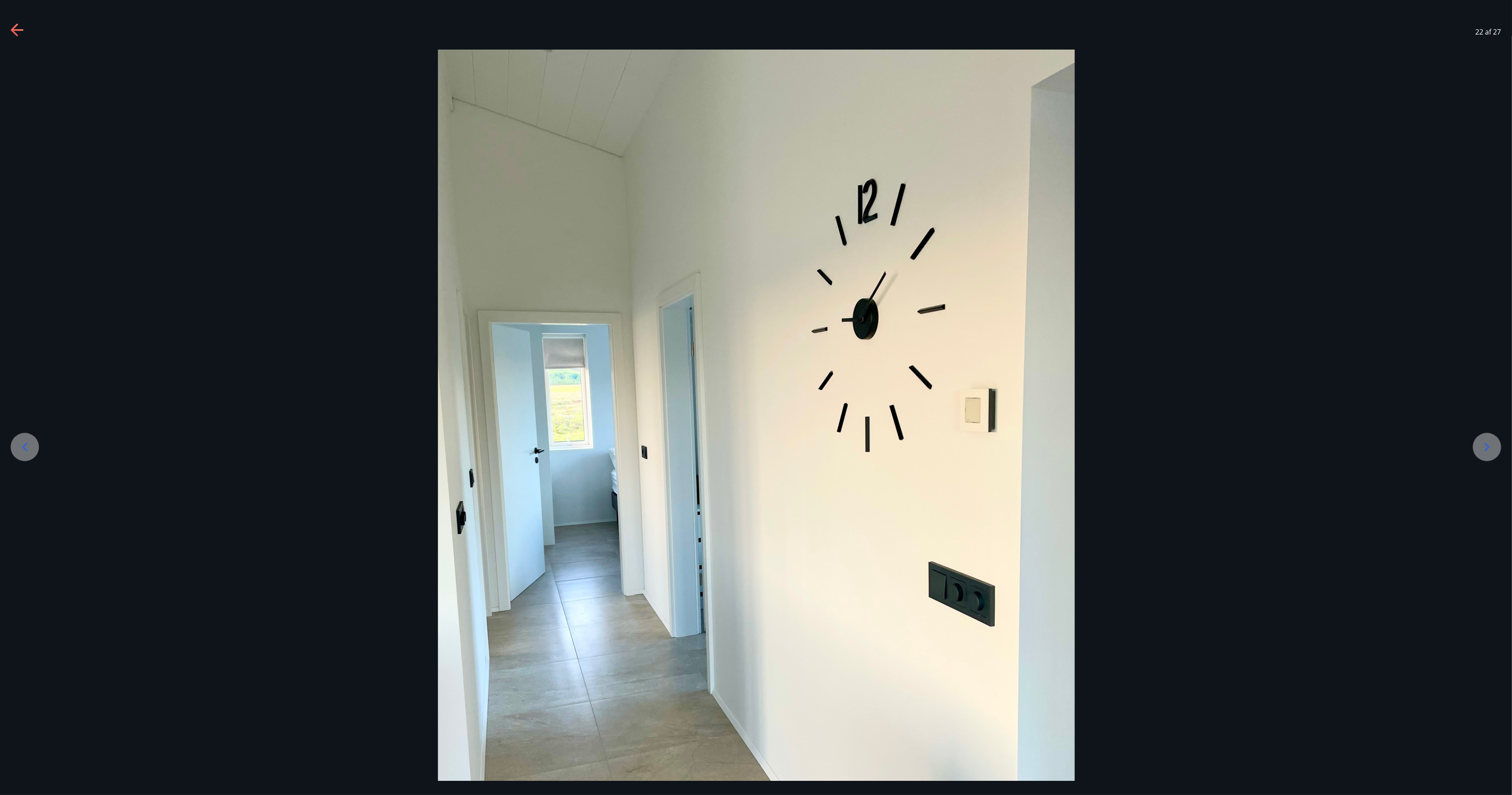
click at [756, 398] on icon at bounding box center [1487, 447] width 14 height 14
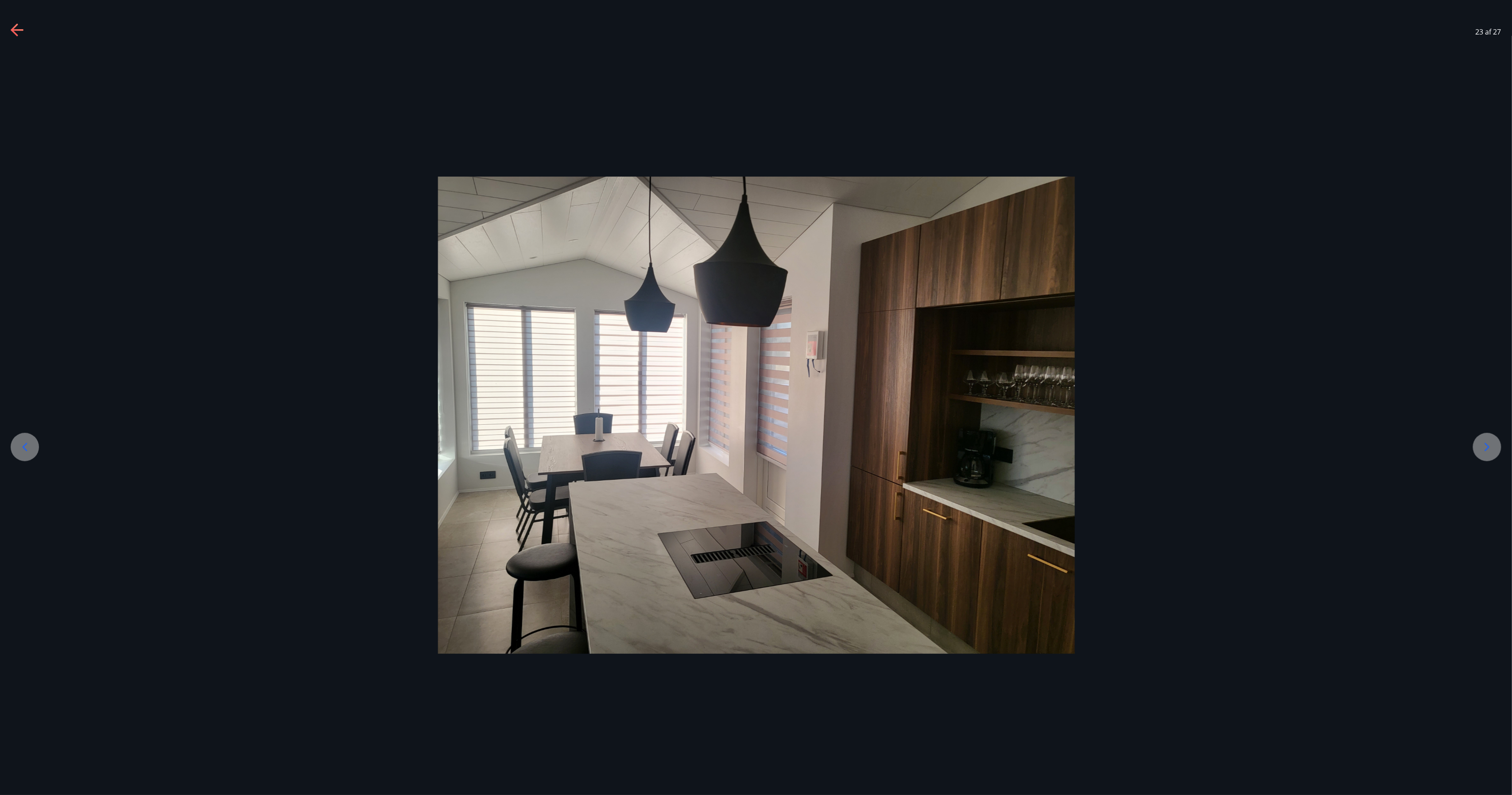
click at [756, 398] on icon at bounding box center [1487, 447] width 14 height 14
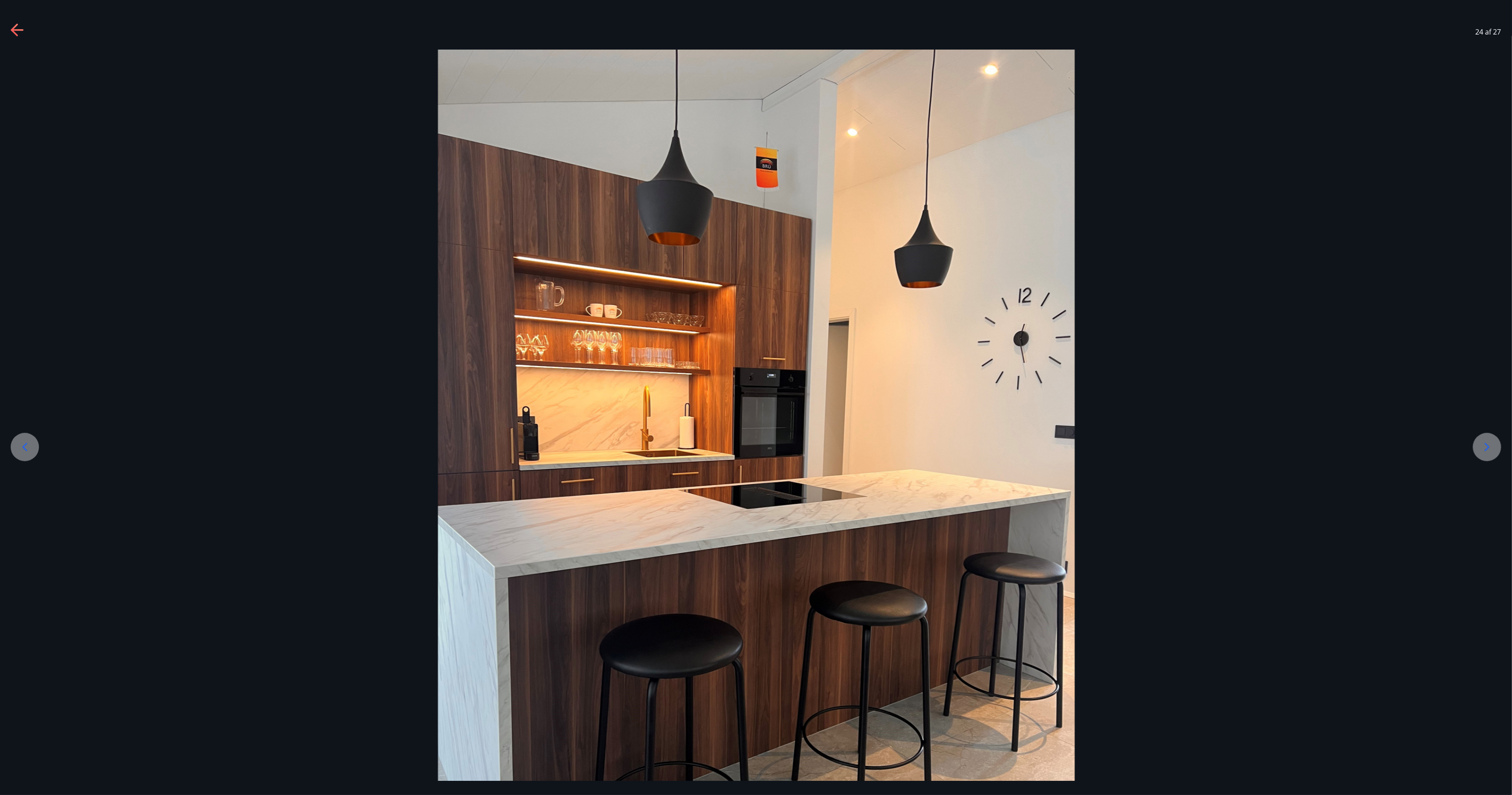
click at [756, 398] on icon at bounding box center [1487, 447] width 14 height 14
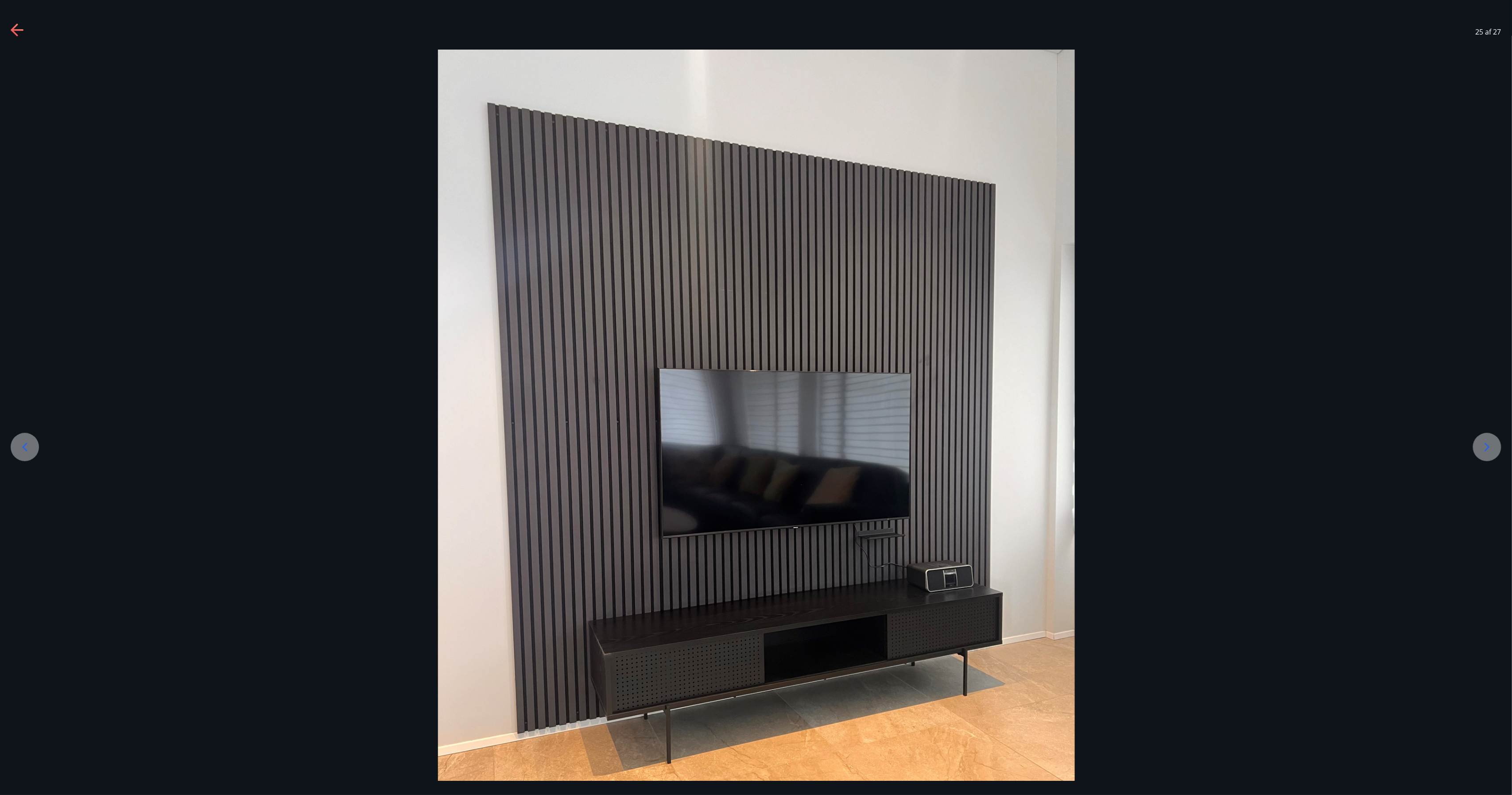
click at [756, 398] on icon at bounding box center [1487, 447] width 14 height 14
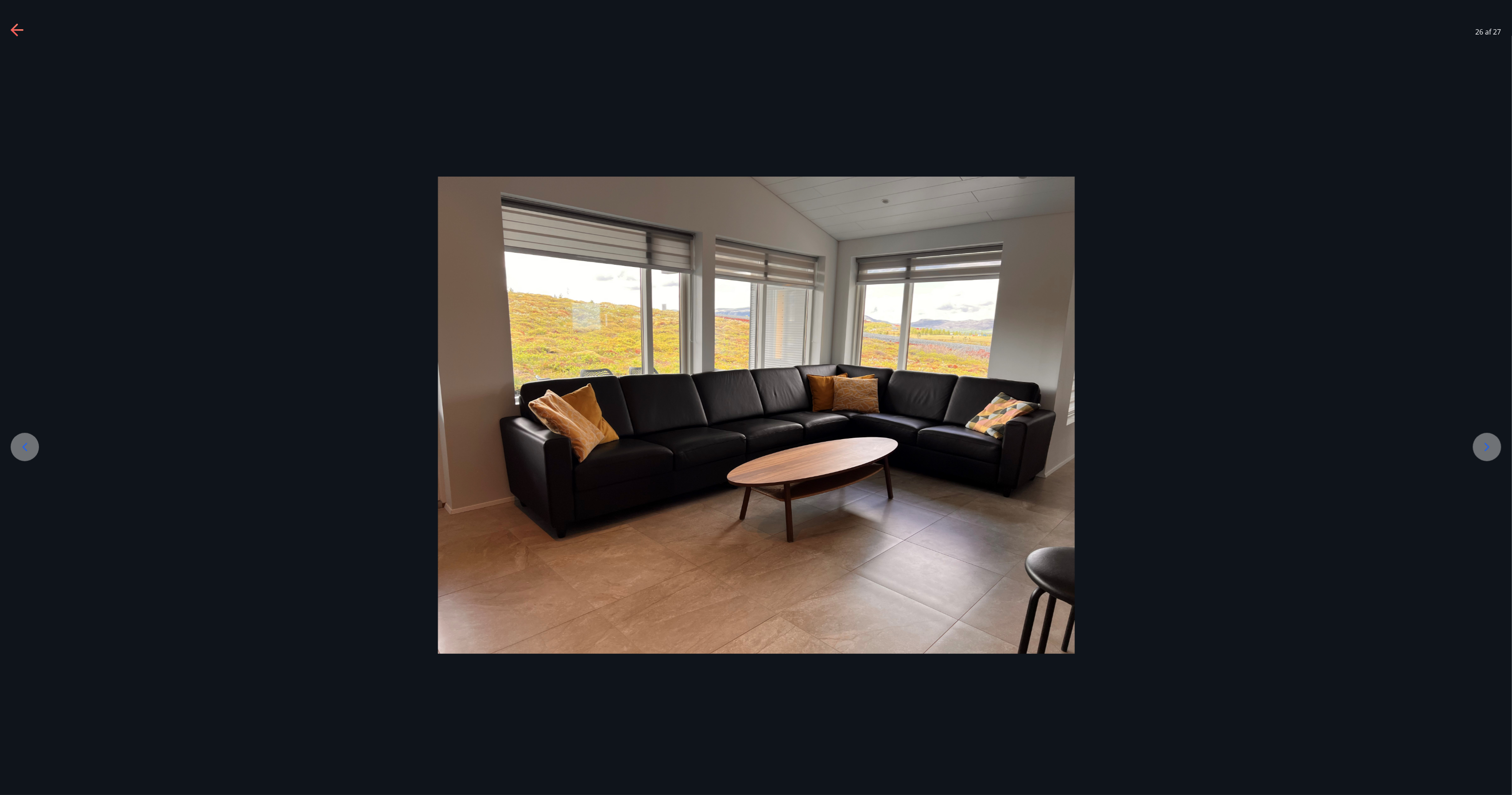
click at [756, 398] on icon at bounding box center [1487, 447] width 14 height 14
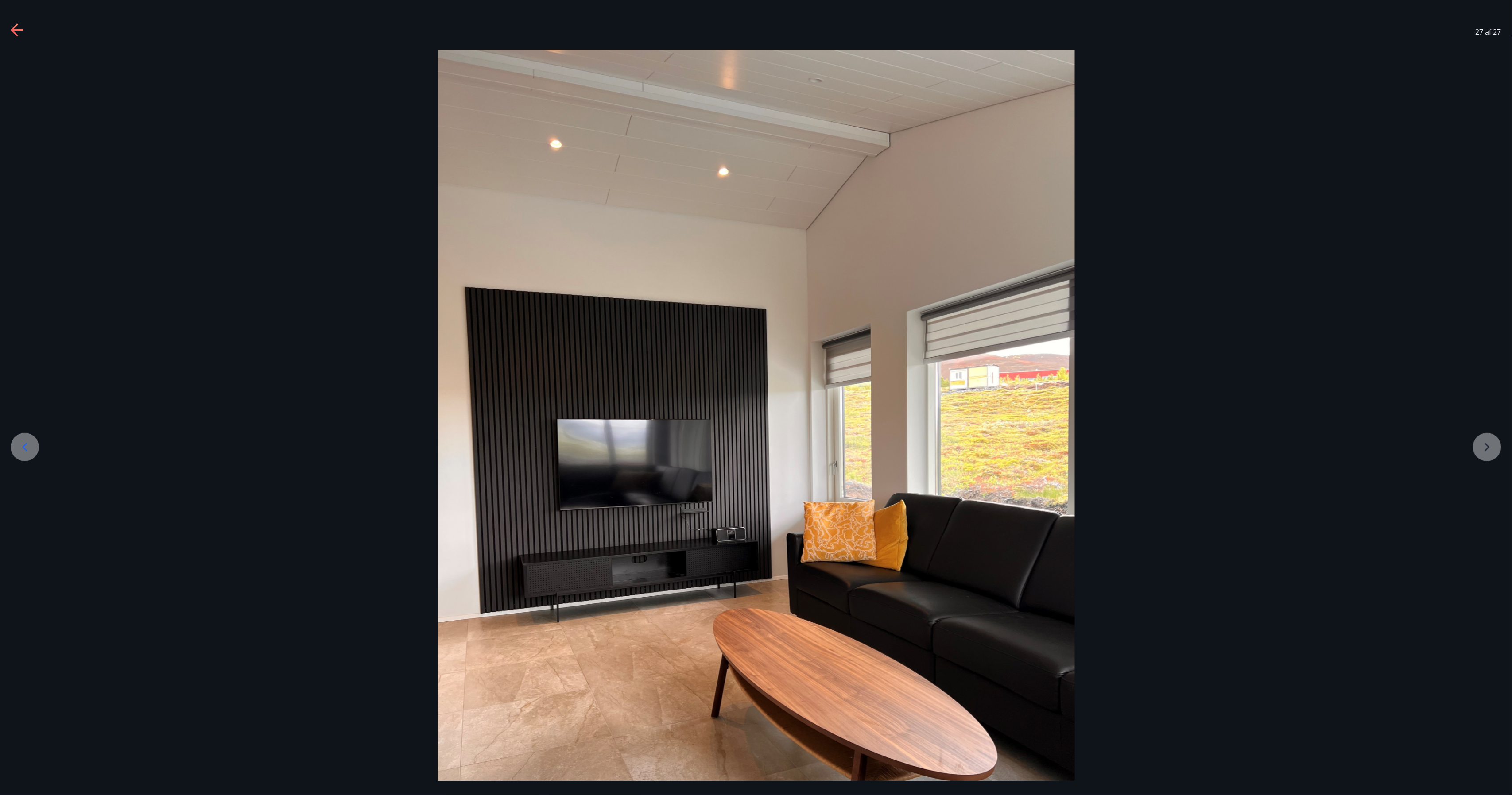
click at [756, 398] on div at bounding box center [756, 474] width 1512 height 849
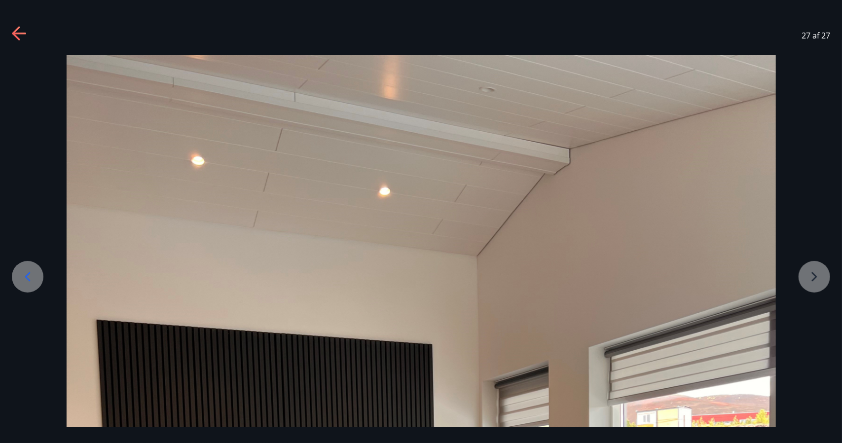
drag, startPoint x: 1643, startPoint y: 1, endPoint x: 640, endPoint y: 31, distance: 1003.6
click at [640, 31] on div "27 af 27" at bounding box center [421, 35] width 842 height 39
click at [25, 34] on icon at bounding box center [19, 34] width 14 height 2
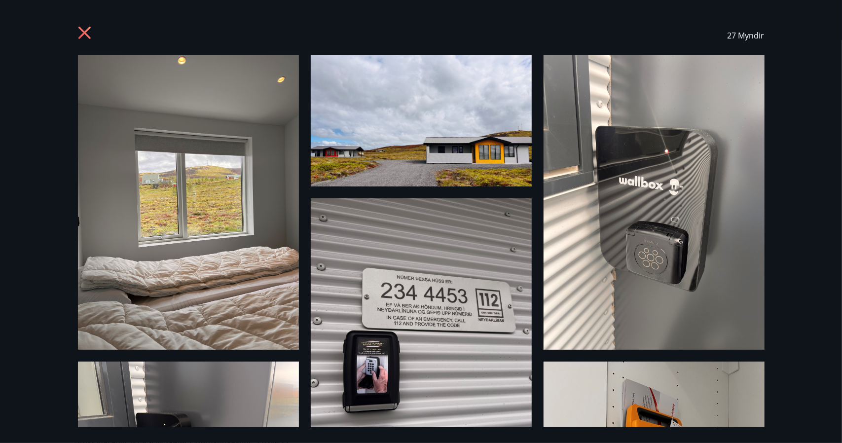
click at [87, 33] on icon at bounding box center [86, 34] width 16 height 16
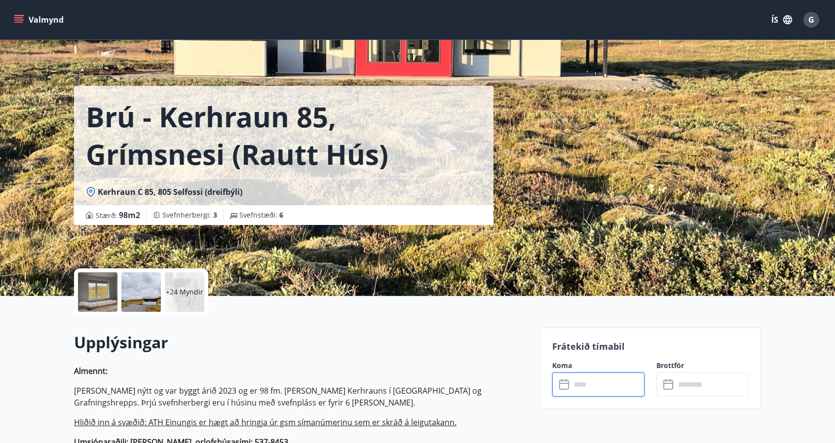
click at [619, 383] on input "text" at bounding box center [608, 385] width 74 height 24
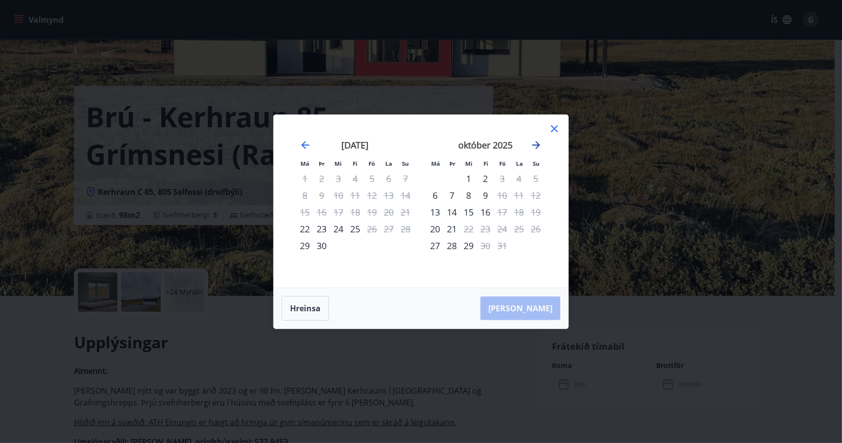
click at [535, 142] on icon "Move forward to switch to the next month." at bounding box center [536, 145] width 12 height 12
click at [502, 245] on div "28" at bounding box center [502, 245] width 17 height 17
click at [536, 244] on div "30" at bounding box center [536, 245] width 17 height 17
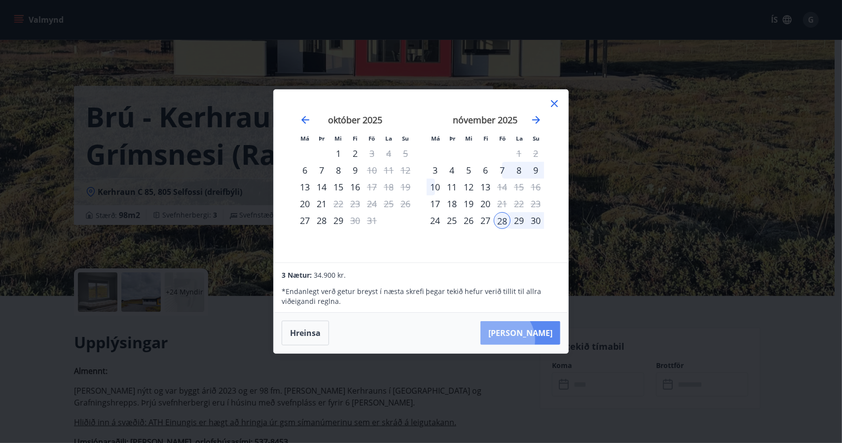
click at [530, 340] on button "Taka Frá" at bounding box center [521, 333] width 80 height 24
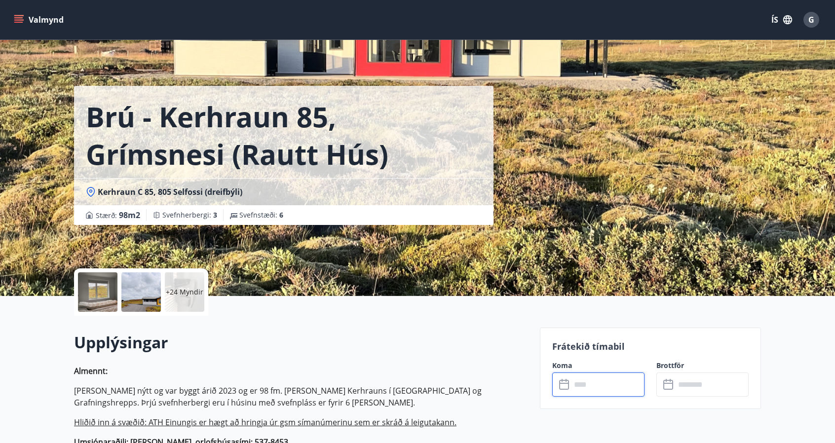
type input "******"
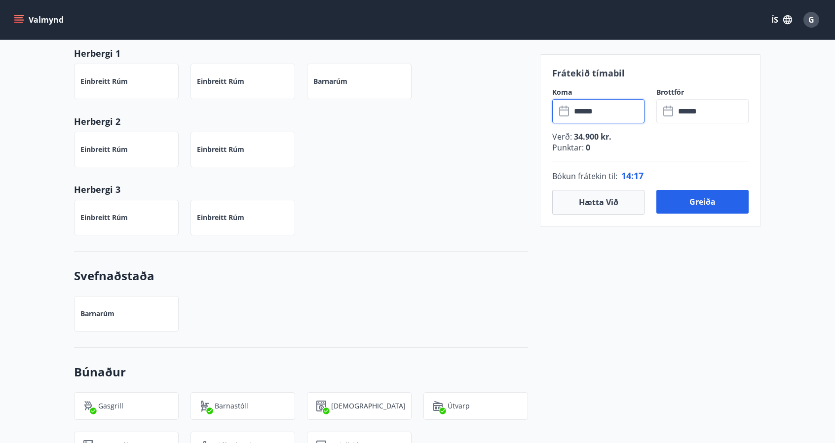
scroll to position [727, 0]
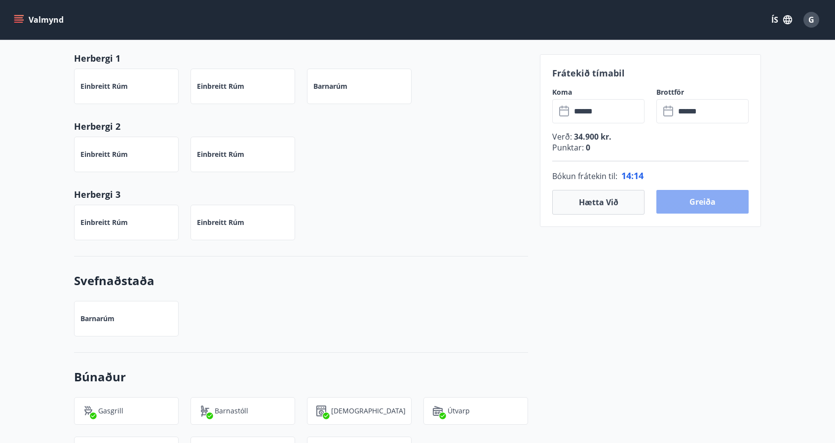
click at [728, 198] on button "Greiða" at bounding box center [702, 202] width 92 height 24
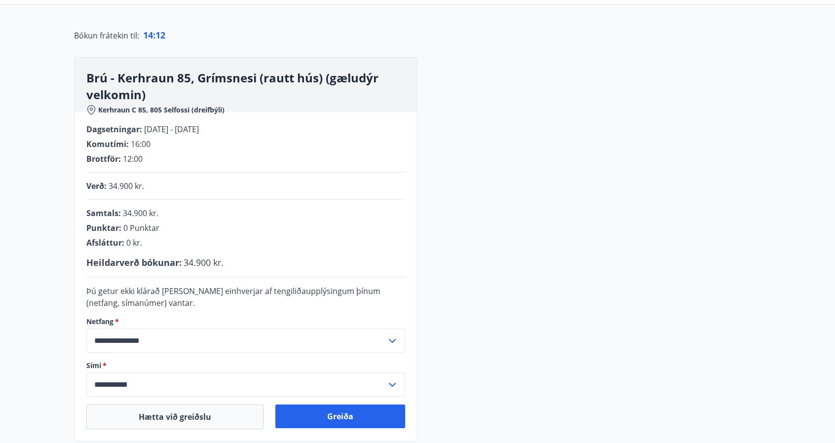
scroll to position [208, 0]
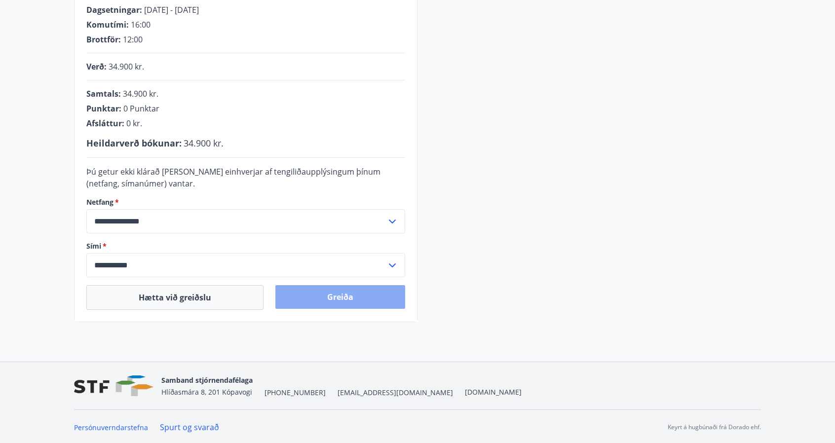
click at [357, 302] on button "Greiða" at bounding box center [340, 297] width 130 height 24
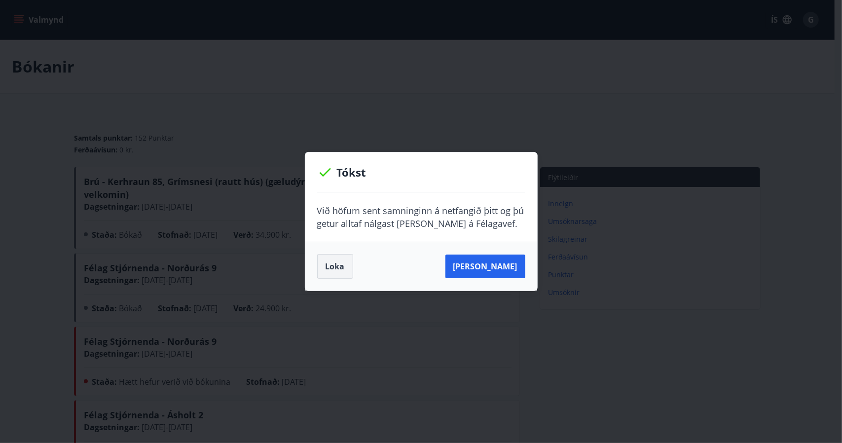
click at [334, 265] on button "Loka" at bounding box center [335, 266] width 36 height 25
